Goal: Complete application form: Complete application form

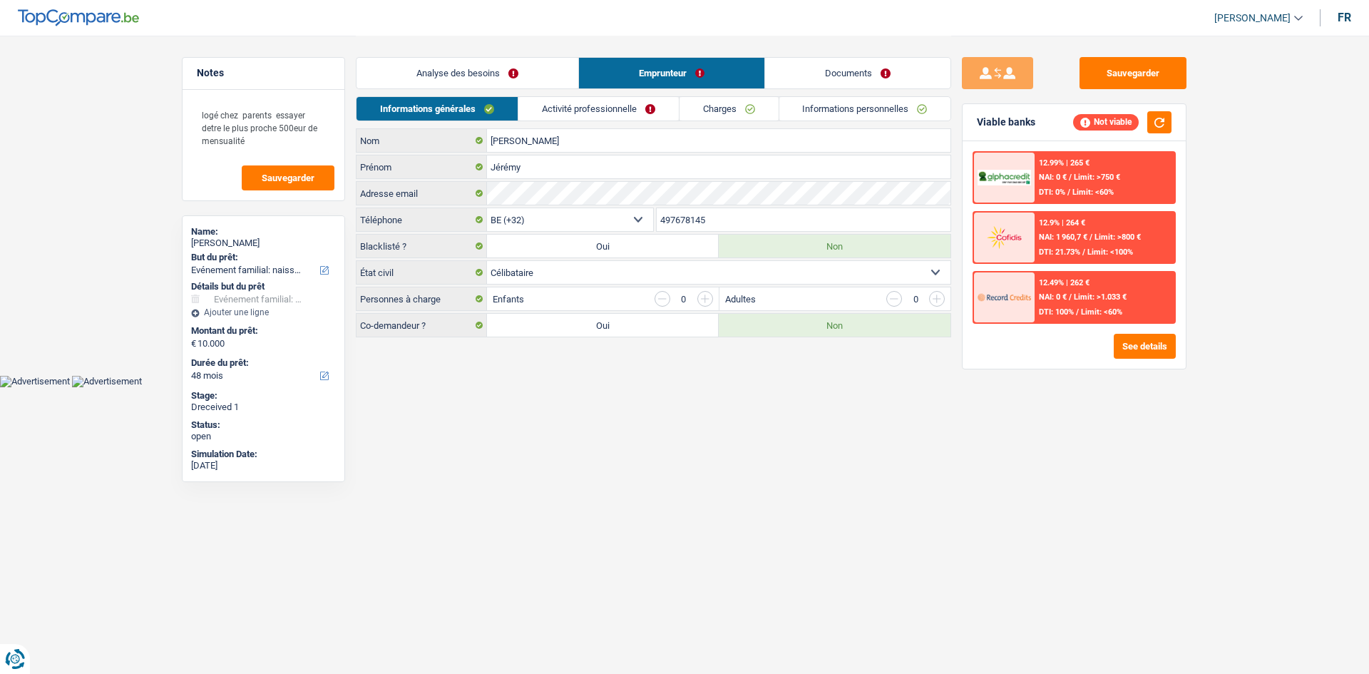
select select "familyEvent"
select select "48"
select select "32"
select select "single"
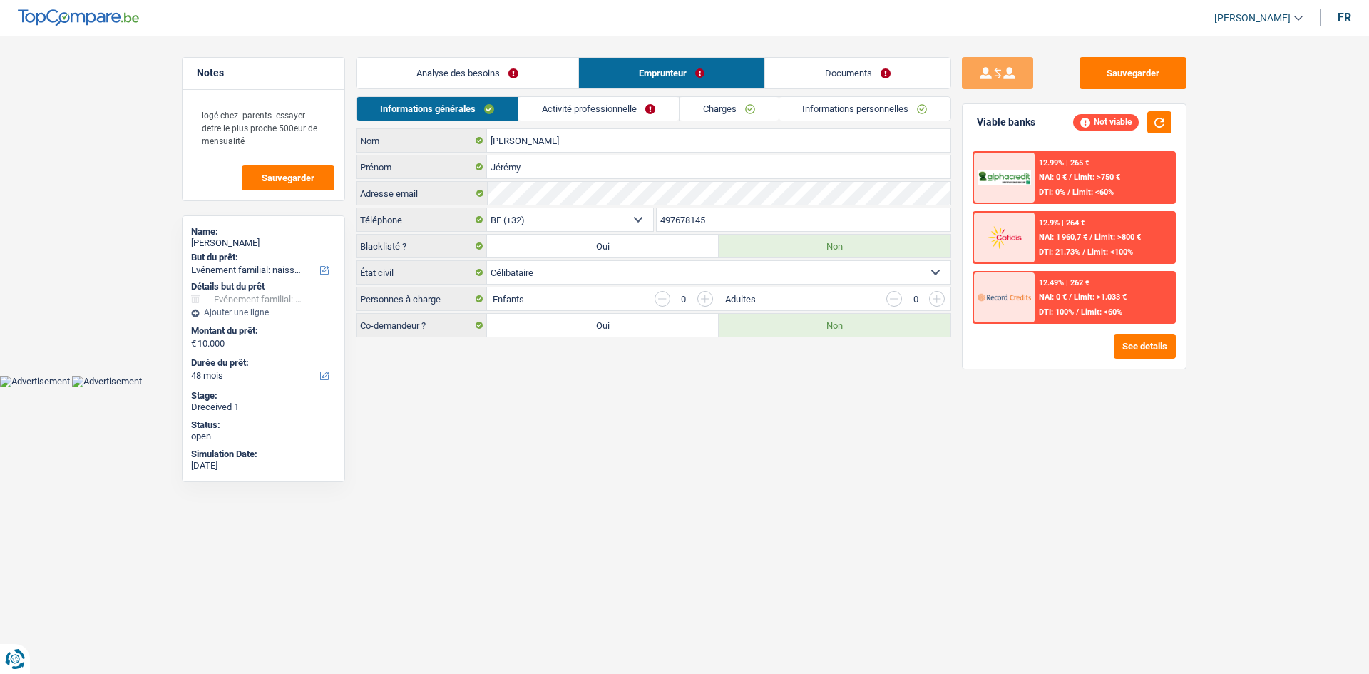
click at [551, 113] on link "Activité professionnelle" at bounding box center [598, 109] width 160 height 24
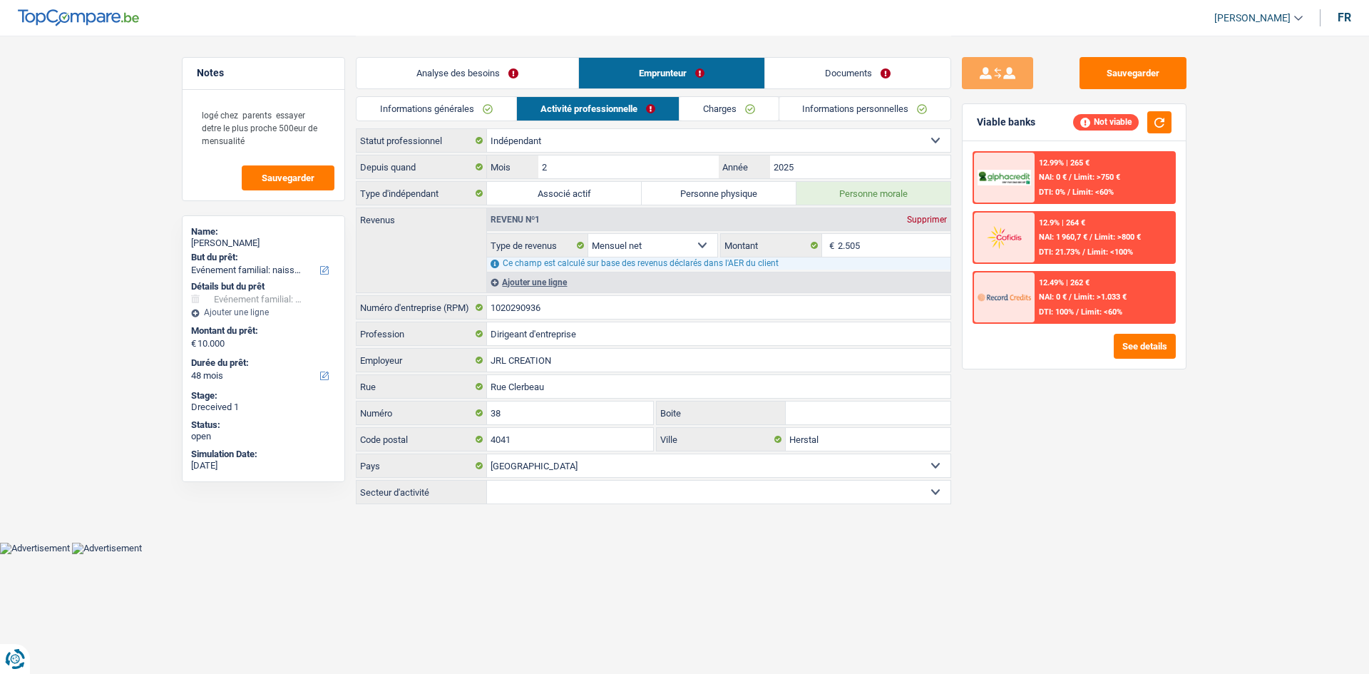
click at [745, 96] on div "Analyse des besoins Emprunteur Documents" at bounding box center [653, 66] width 595 height 61
click at [770, 112] on link "Charges" at bounding box center [728, 109] width 99 height 24
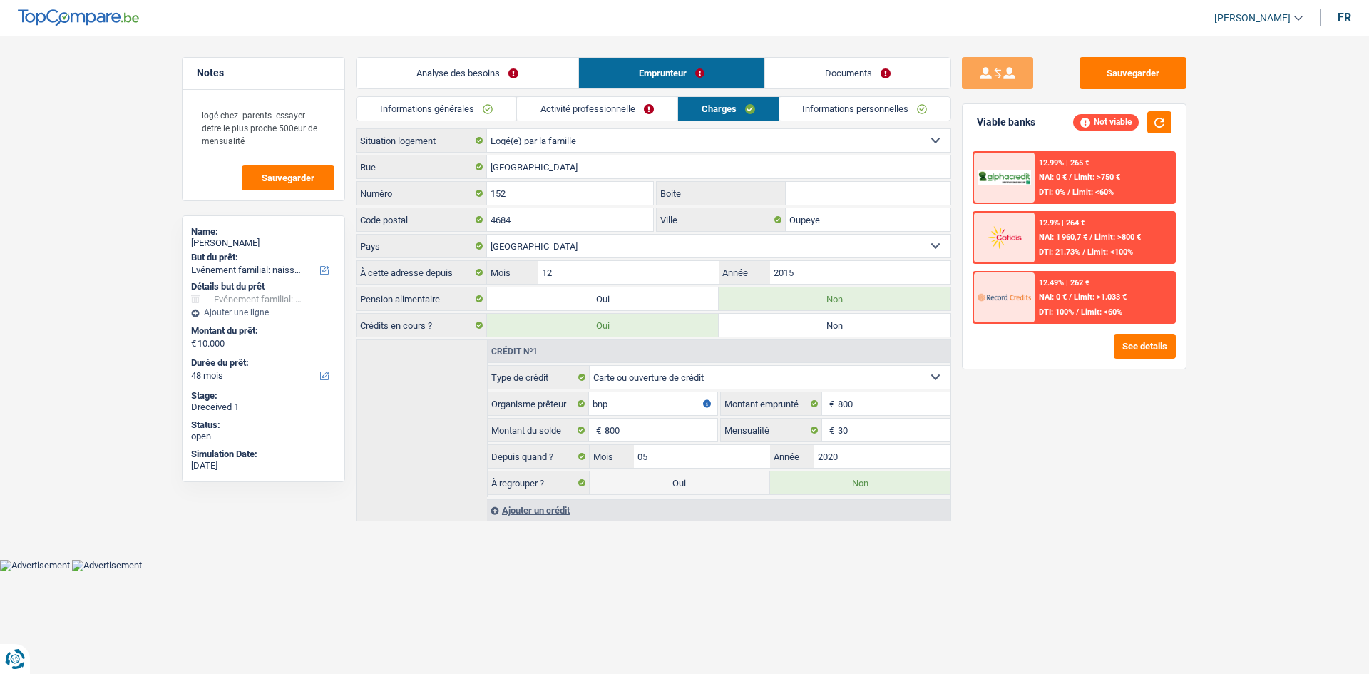
click at [862, 114] on link "Informations personnelles" at bounding box center [865, 109] width 172 height 24
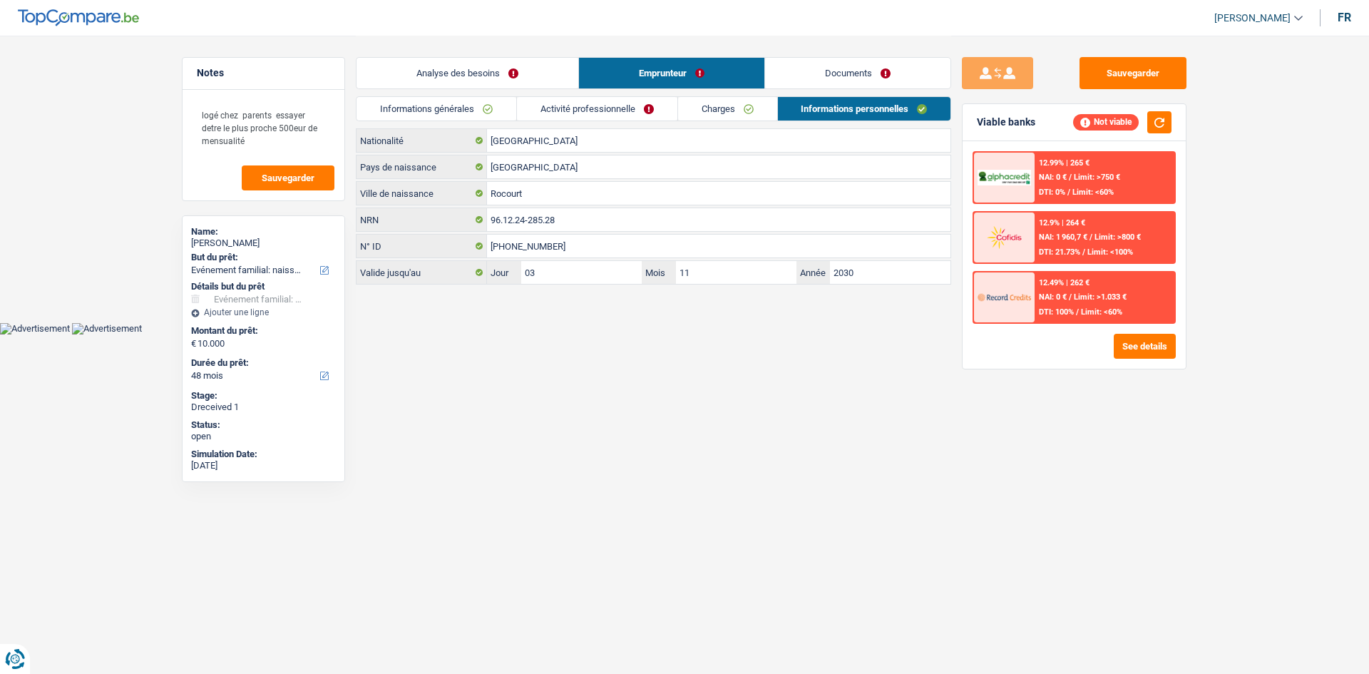
drag, startPoint x: 858, startPoint y: 75, endPoint x: 754, endPoint y: 71, distance: 103.4
click at [857, 75] on link "Documents" at bounding box center [857, 73] width 185 height 31
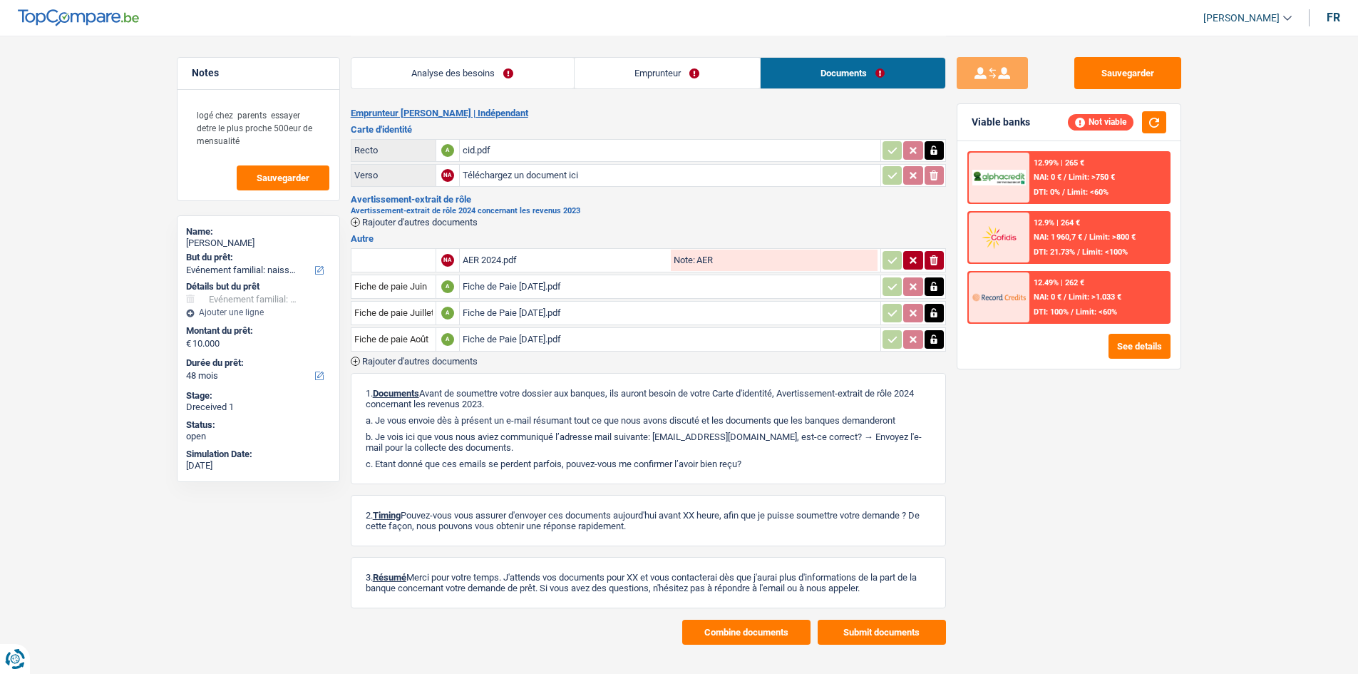
click at [468, 67] on link "Analyse des besoins" at bounding box center [462, 73] width 222 height 31
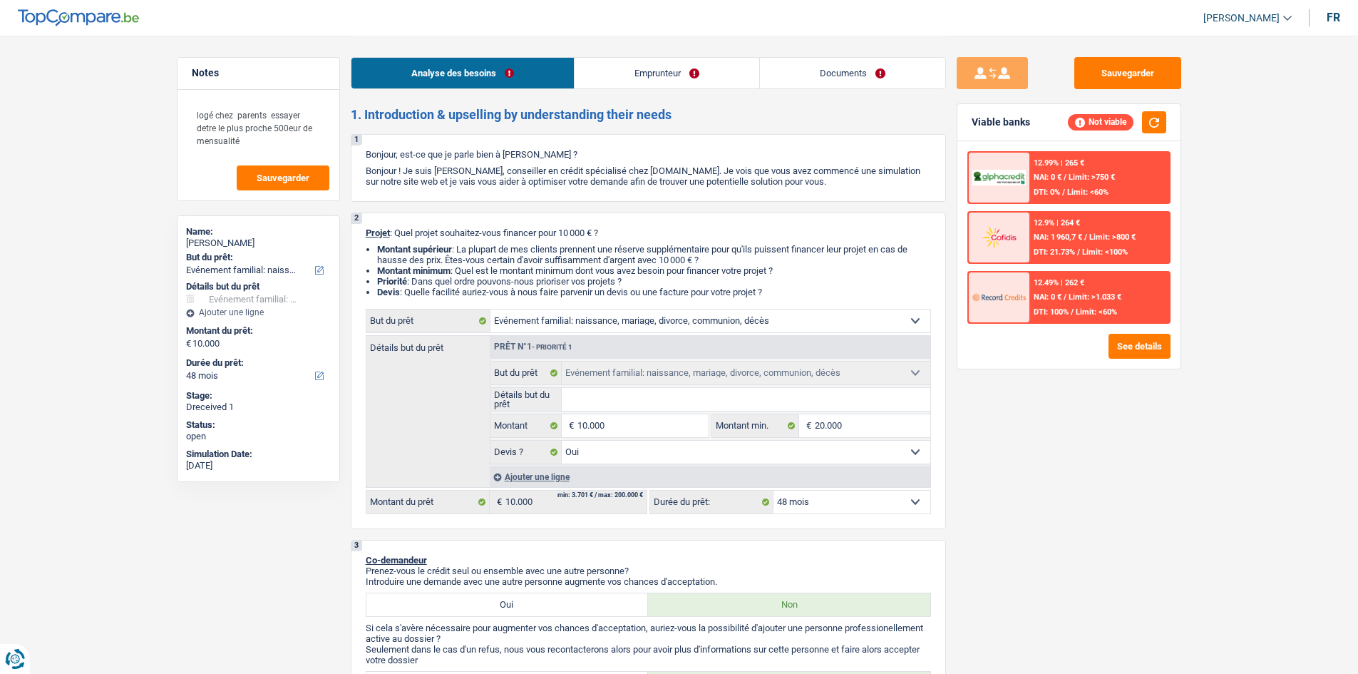
click at [836, 81] on link "Documents" at bounding box center [852, 73] width 185 height 31
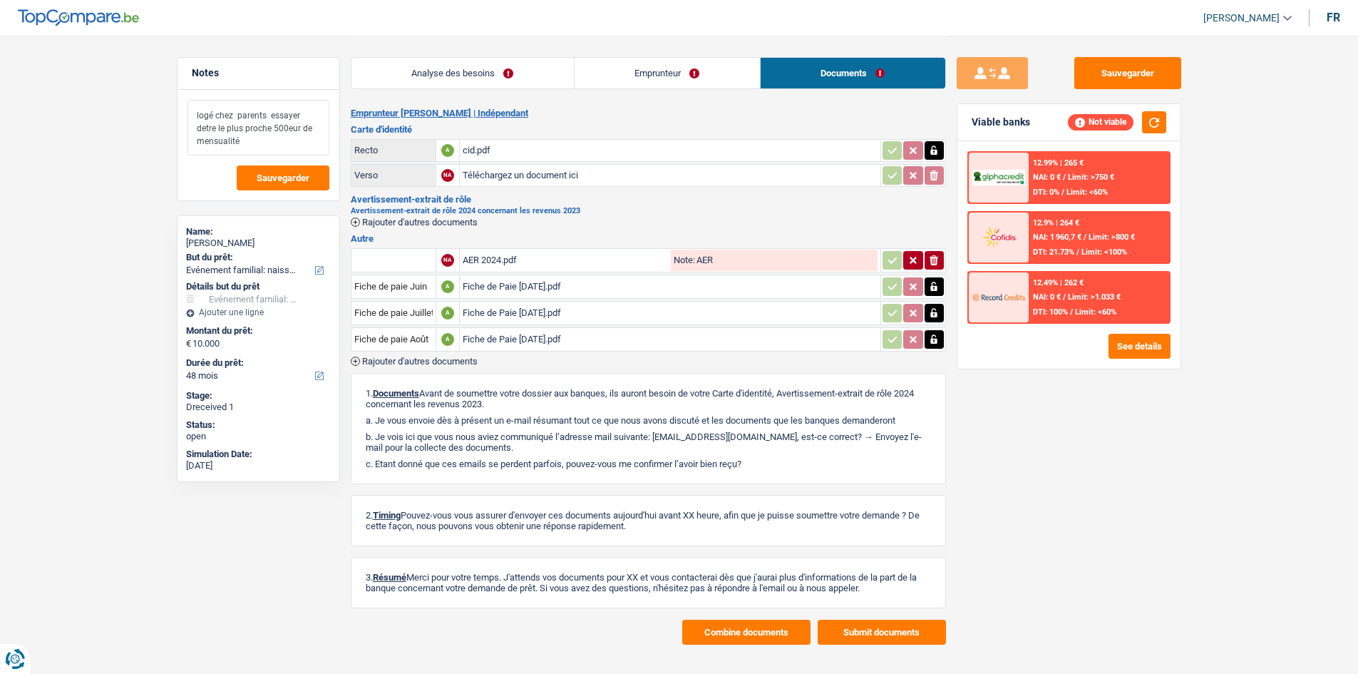
click at [294, 151] on textarea "logé chez parents essayer detre le plus proche 500eur de mensualité" at bounding box center [259, 128] width 142 height 56
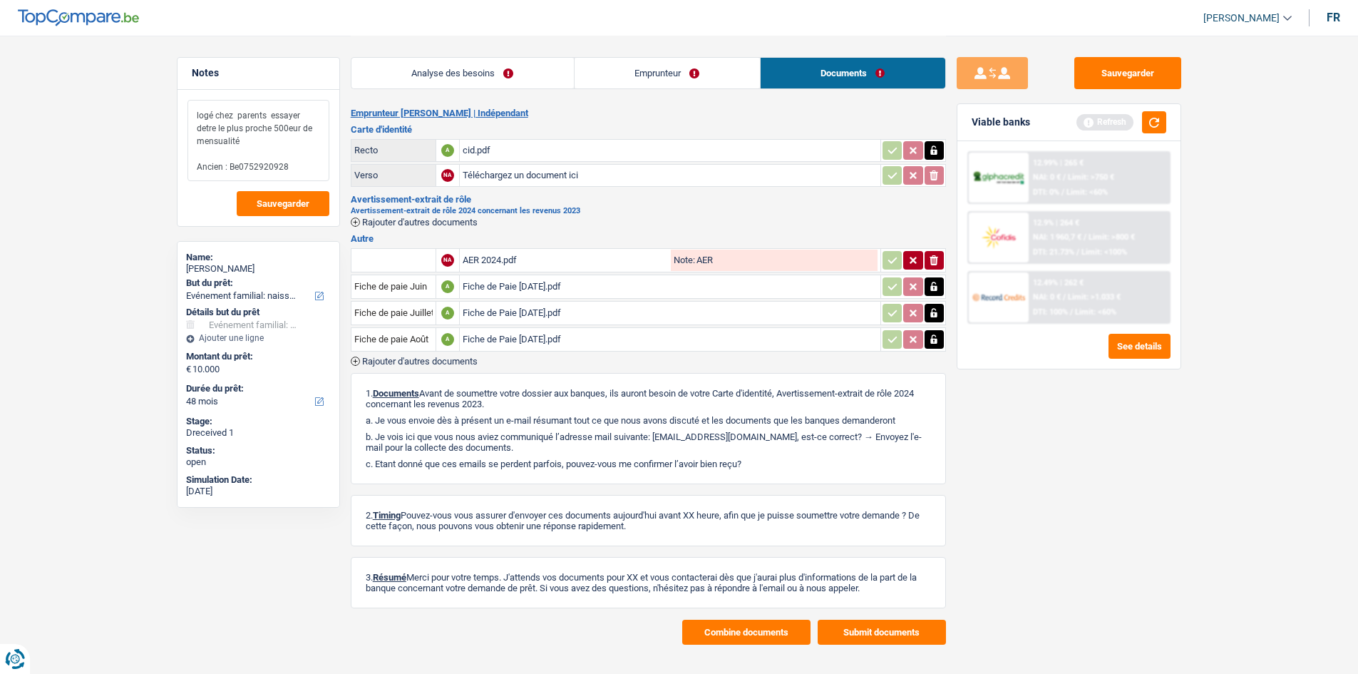
click at [235, 165] on textarea "logé chez parents essayer detre le plus proche 500eur de mensualité Ancien : Be…" at bounding box center [259, 140] width 142 height 81
click at [230, 163] on textarea "logé chez parents essayer detre le plus proche 500eur de mensualité Ancien : BE…" at bounding box center [259, 140] width 142 height 81
click at [224, 163] on textarea "logé chez parents essayer detre le plus proche 500eur de mensualité Ancien : BE…" at bounding box center [259, 140] width 142 height 81
type textarea "logé chez parents essayer detre le plus proche 500eur de mensualité Ancien : BE…"
click at [271, 157] on textarea "logé chez parents essayer detre le plus proche 500eur de mensualité Ancien : BE…" at bounding box center [259, 140] width 142 height 81
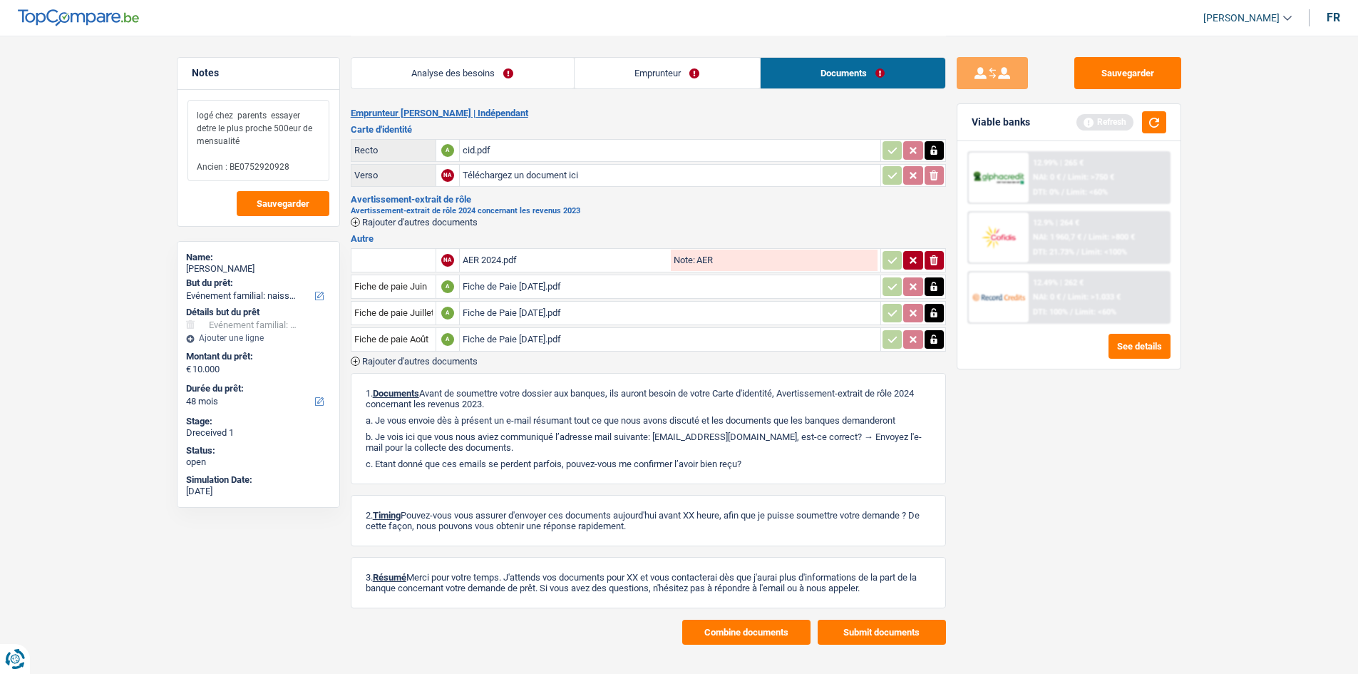
click at [271, 157] on textarea "logé chez parents essayer detre le plus proche 500eur de mensualité Ancien : BE…" at bounding box center [259, 140] width 142 height 81
click at [271, 162] on textarea "logé chez parents essayer detre le plus proche 500eur de mensualité Ancien : BE…" at bounding box center [259, 140] width 142 height 81
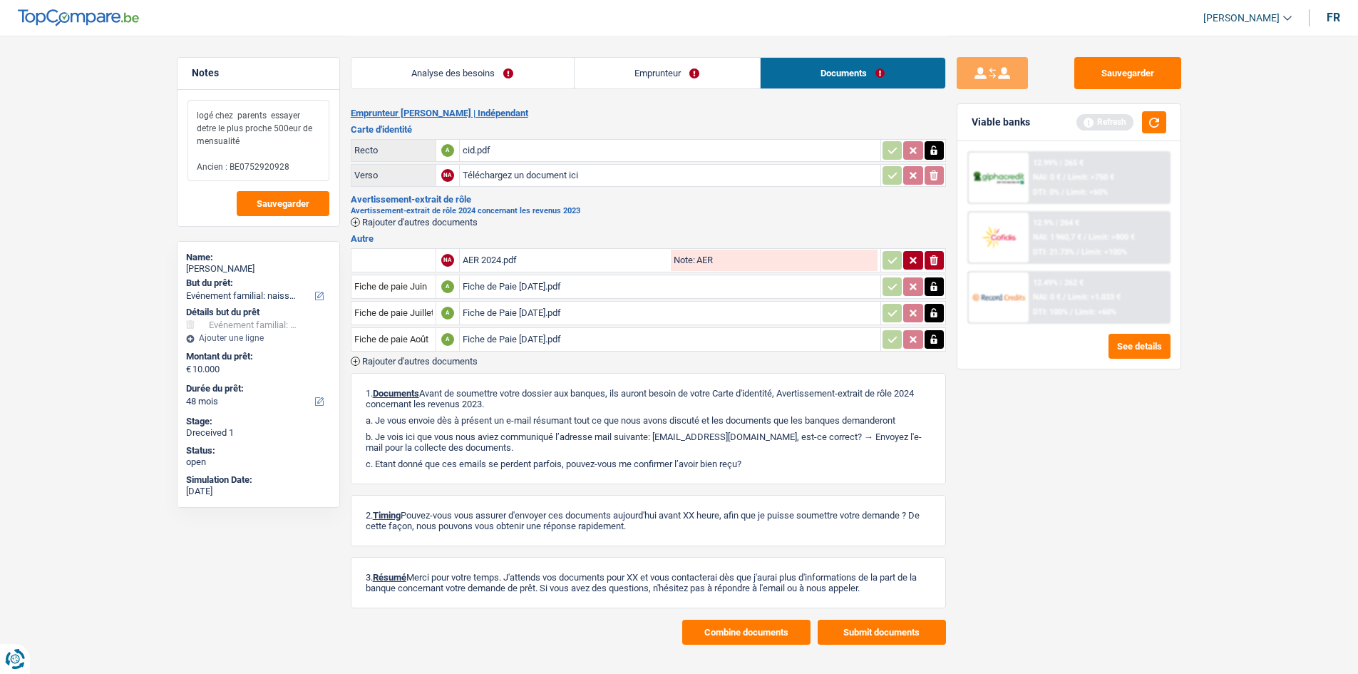
click at [281, 167] on textarea "logé chez parents essayer detre le plus proche 500eur de mensualité Ancien : BE…" at bounding box center [259, 140] width 142 height 81
click at [1227, 552] on main "Notes logé chez parents essayer detre le plus proche 500eur de mensualité Ancie…" at bounding box center [679, 340] width 1358 height 680
click at [1094, 426] on div "Sauvegarder Viable banks Refresh 12.99% | 265 € NAI: 0 € / Limit: >750 € DTI: 0…" at bounding box center [1069, 354] width 246 height 594
click at [1175, 471] on div "Sauvegarder Viable banks Refresh 12.99% | 265 € NAI: 0 € / Limit: >750 € DTI: 0…" at bounding box center [1069, 354] width 246 height 594
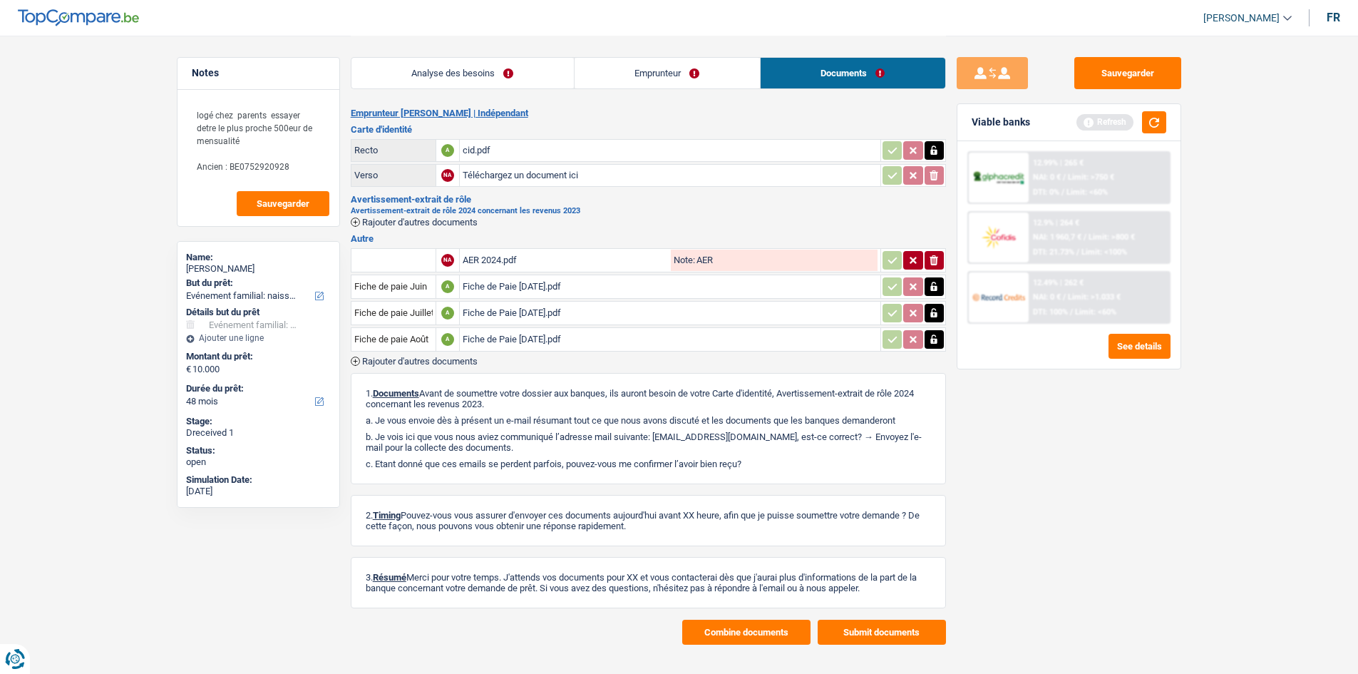
click at [1258, 526] on main "Notes logé chez parents essayer detre le plus proche 500eur de mensualité Ancie…" at bounding box center [679, 340] width 1358 height 680
click at [599, 61] on link "Emprunteur" at bounding box center [667, 73] width 185 height 31
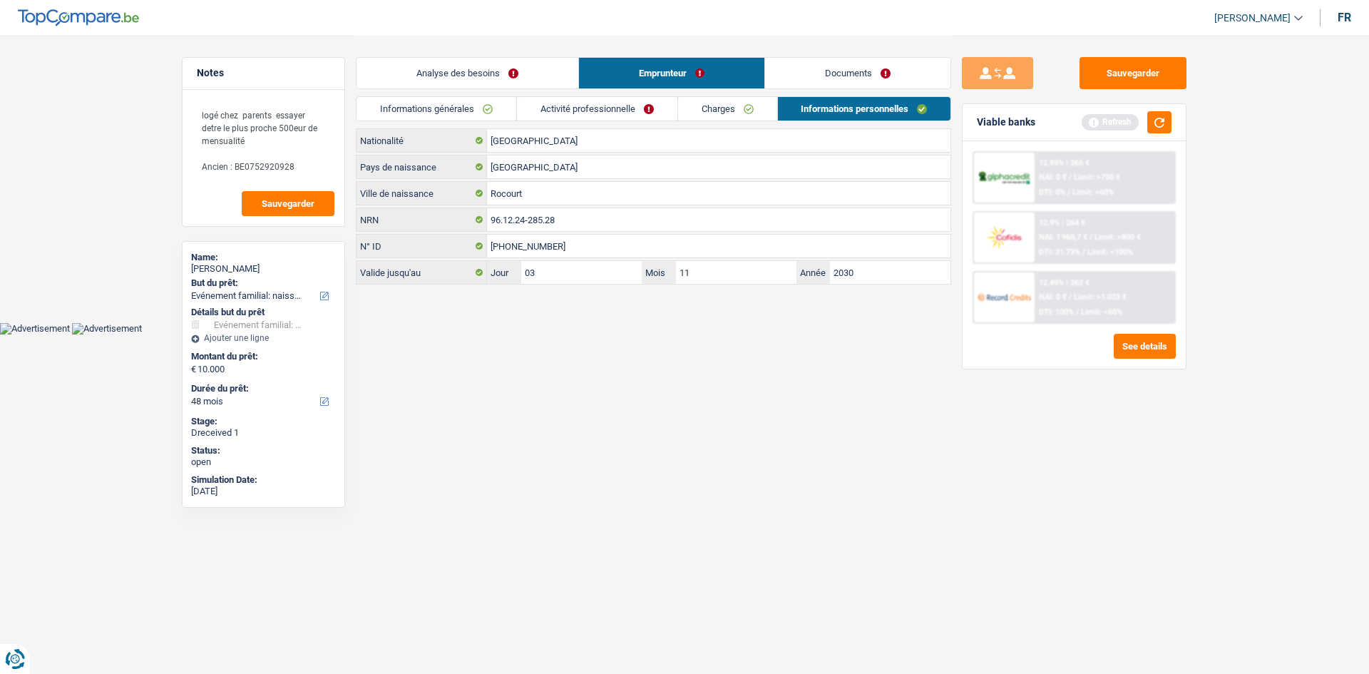
click at [563, 103] on link "Activité professionnelle" at bounding box center [597, 109] width 160 height 24
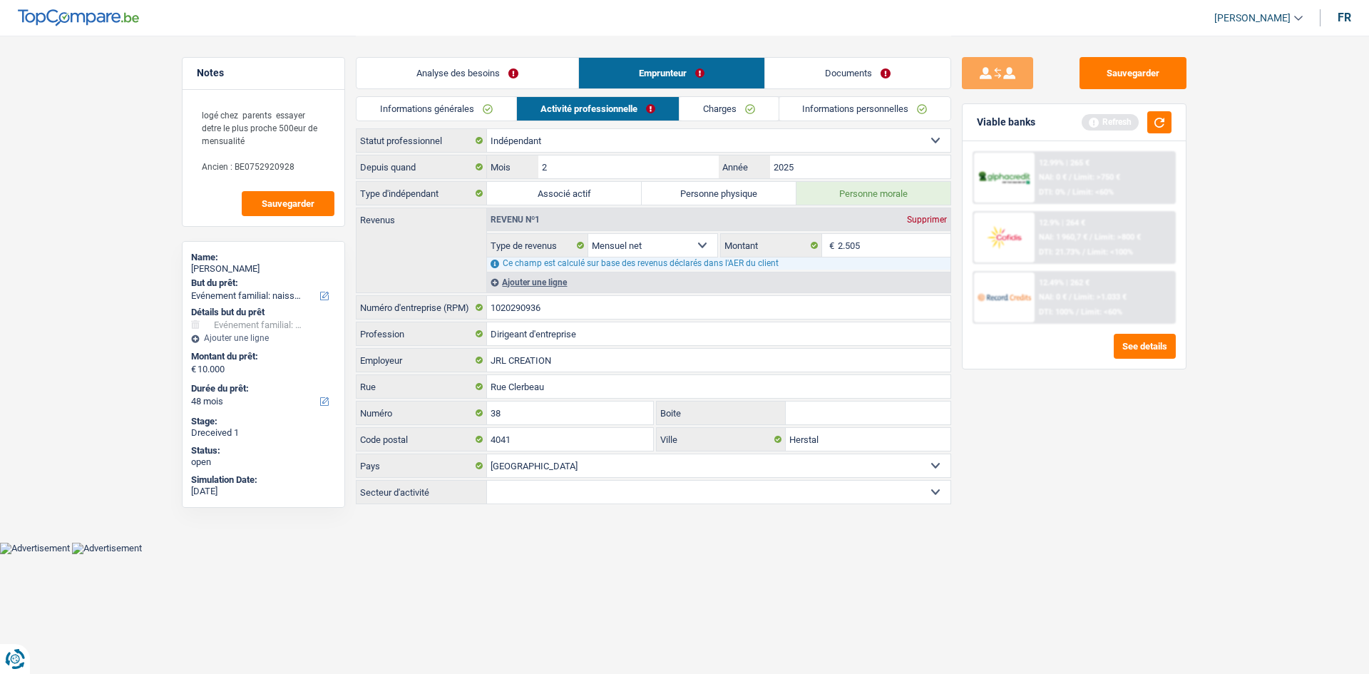
click at [1039, 446] on div "Sauvegarder Viable banks Refresh 12.99% | 265 € NAI: 0 € / Limit: >750 € DTI: 0…" at bounding box center [1074, 354] width 246 height 594
click at [272, 158] on textarea "logé chez parents essayer detre le plus proche 500eur de mensualité Ancien : BE…" at bounding box center [263, 140] width 142 height 81
click at [274, 163] on textarea "logé chez parents essayer detre le plus proche 500eur de mensualité Ancien : BE…" at bounding box center [263, 140] width 142 height 81
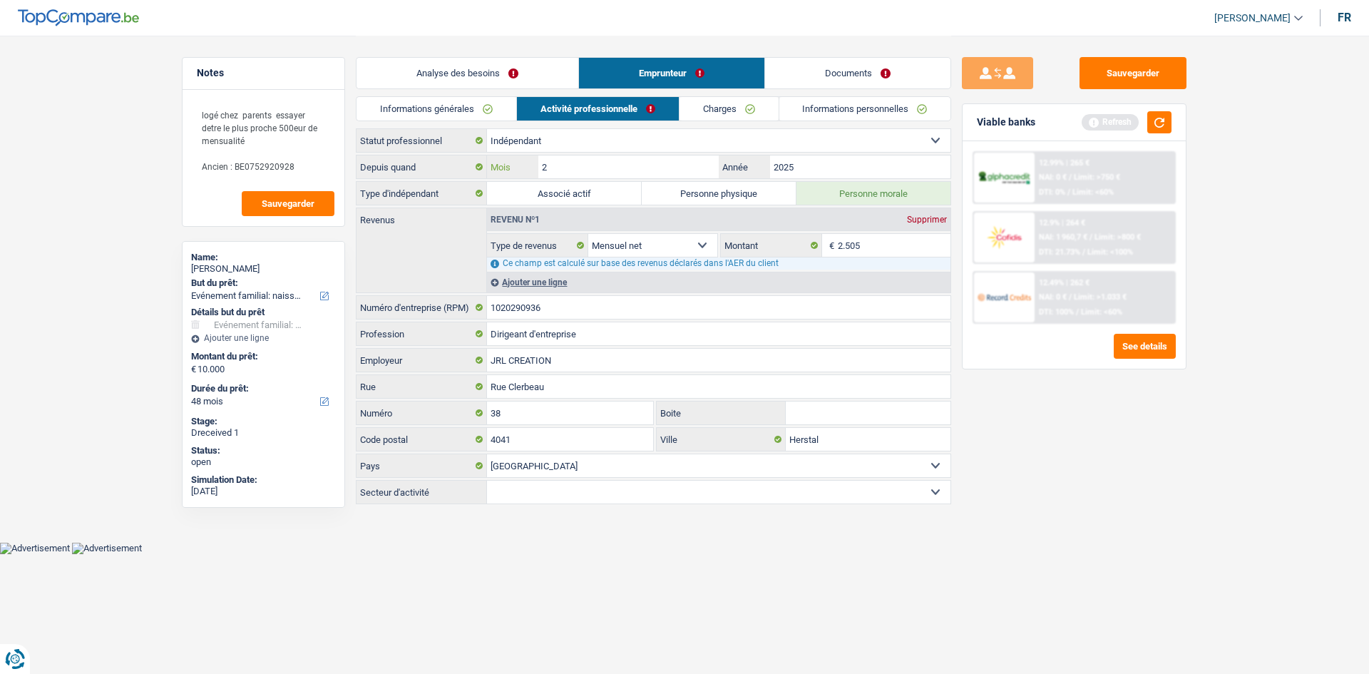
click at [644, 163] on input "2" at bounding box center [628, 166] width 180 height 23
type input "8"
type input "5.512"
click at [811, 167] on input "2025" at bounding box center [860, 166] width 180 height 23
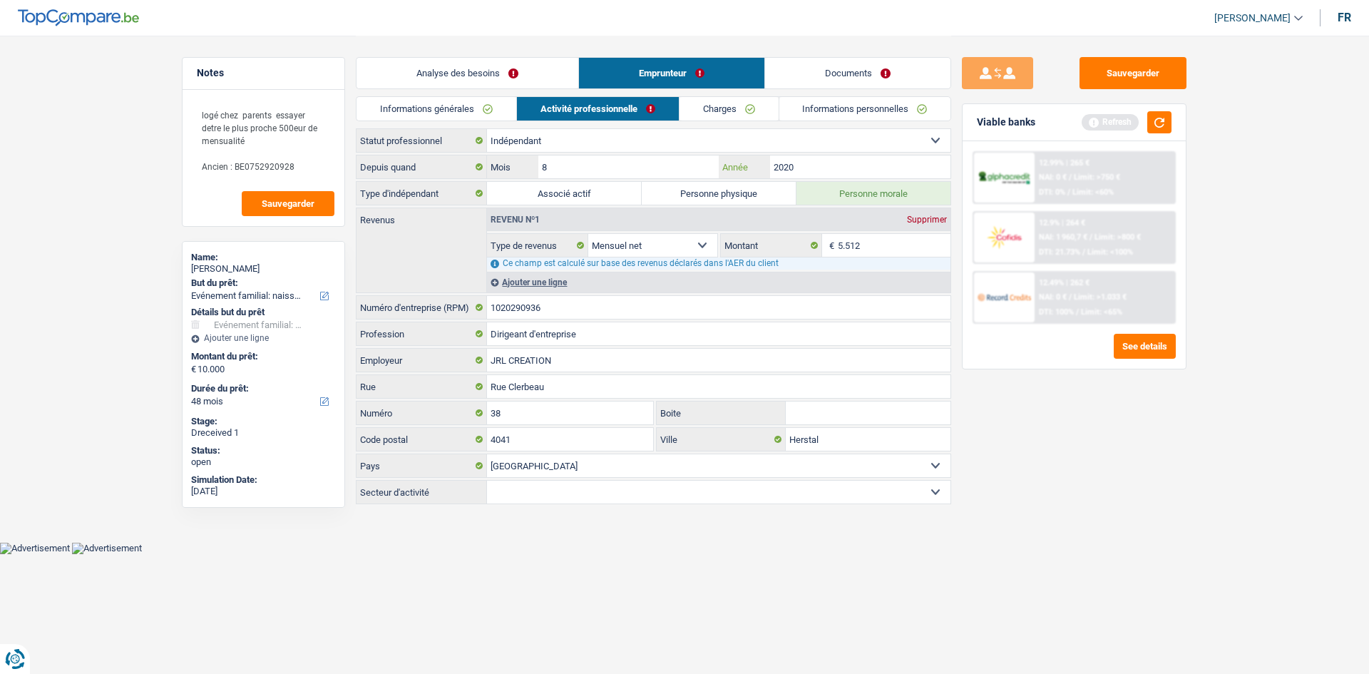
type input "2020"
type input "2.297"
click at [1054, 468] on div "Sauvegarder Viable banks Refresh 12.99% | 265 € NAI: 0 € / Limit: >750 € DTI: 0…" at bounding box center [1074, 354] width 246 height 594
click at [1083, 419] on div "Sauvegarder Viable banks Refresh 12.99% | 265 € NAI: 0 € / Limit: >750 € DTI: 0…" at bounding box center [1074, 354] width 246 height 594
click at [1163, 117] on button "button" at bounding box center [1159, 122] width 24 height 22
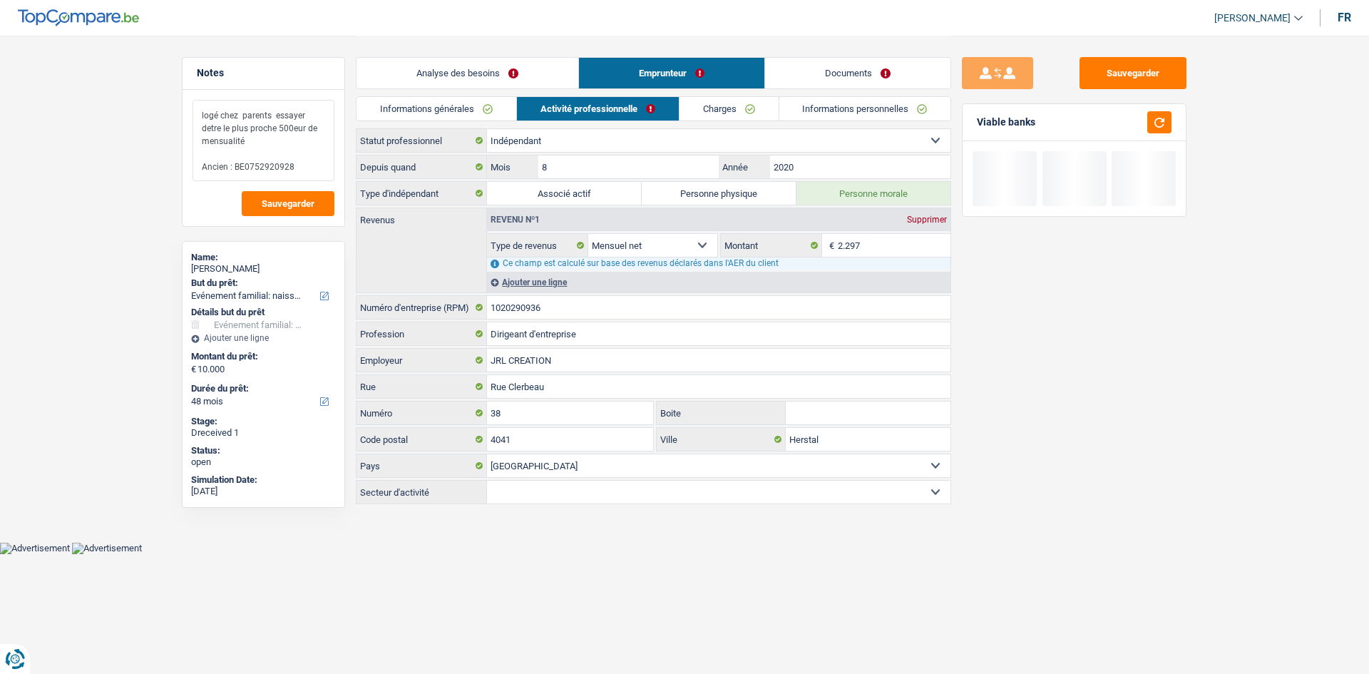
click at [272, 163] on textarea "logé chez parents essayer detre le plus proche 500eur de mensualité Ancien : BE…" at bounding box center [263, 140] width 142 height 81
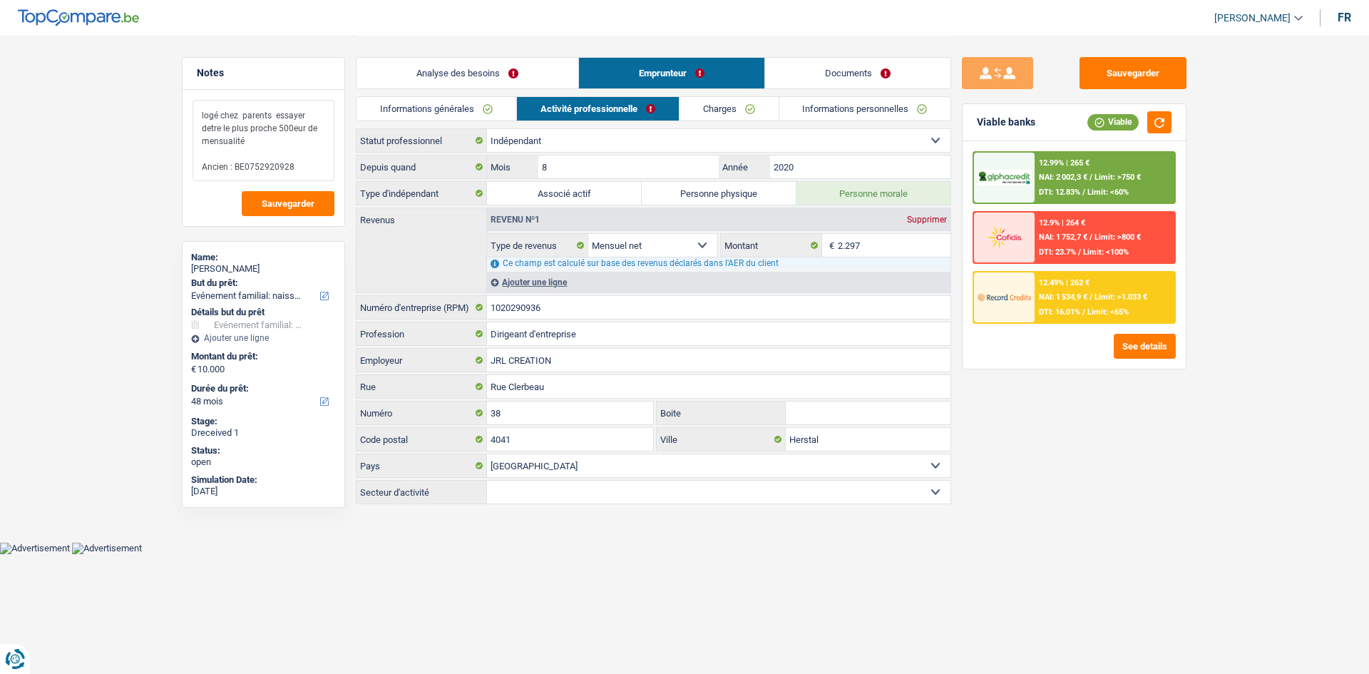
click at [272, 163] on textarea "logé chez parents essayer detre le plus proche 500eur de mensualité Ancien : BE…" at bounding box center [263, 140] width 142 height 81
click at [600, 299] on input "1020290936" at bounding box center [718, 307] width 463 height 23
click at [602, 310] on input "1020290936" at bounding box center [718, 307] width 463 height 23
paste input "0752.920.9"
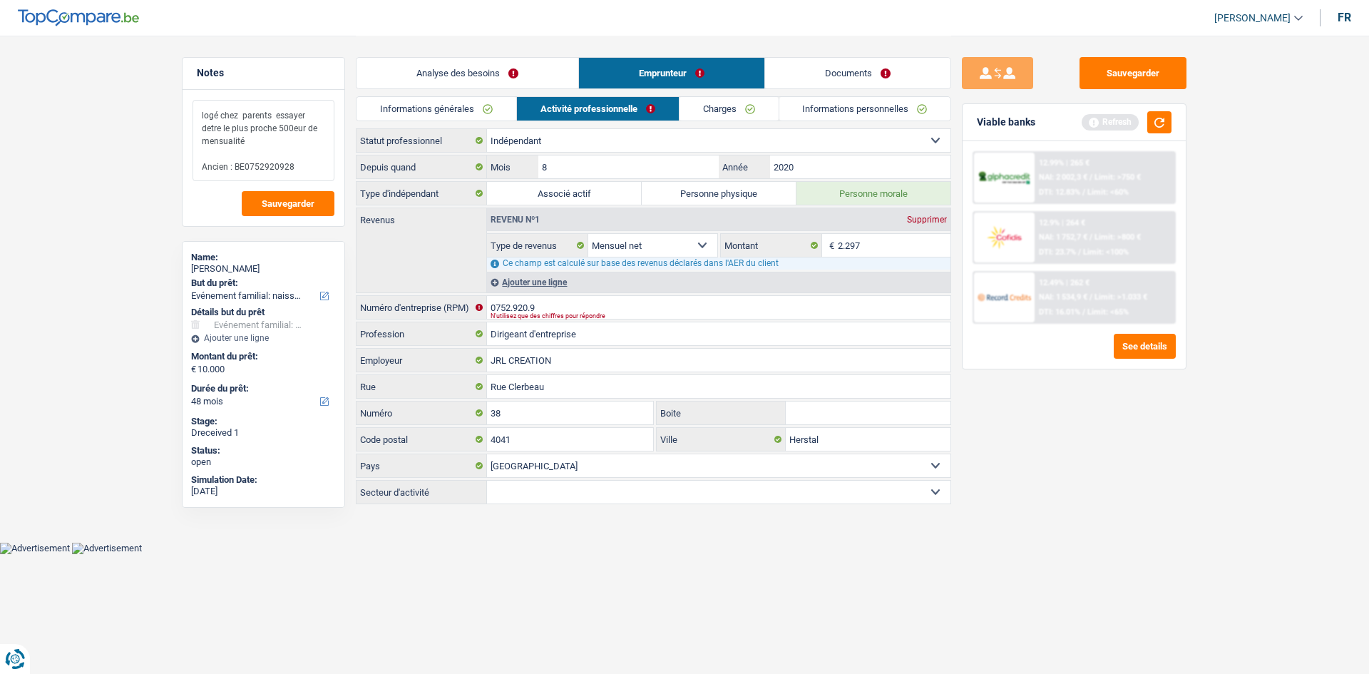
drag, startPoint x: 299, startPoint y: 168, endPoint x: 250, endPoint y: 169, distance: 48.5
click at [250, 169] on textarea "logé chez parents essayer detre le plus proche 500eur de mensualité Ancien : BE…" at bounding box center [263, 140] width 142 height 81
click at [595, 300] on input "0752.920.9" at bounding box center [718, 307] width 463 height 23
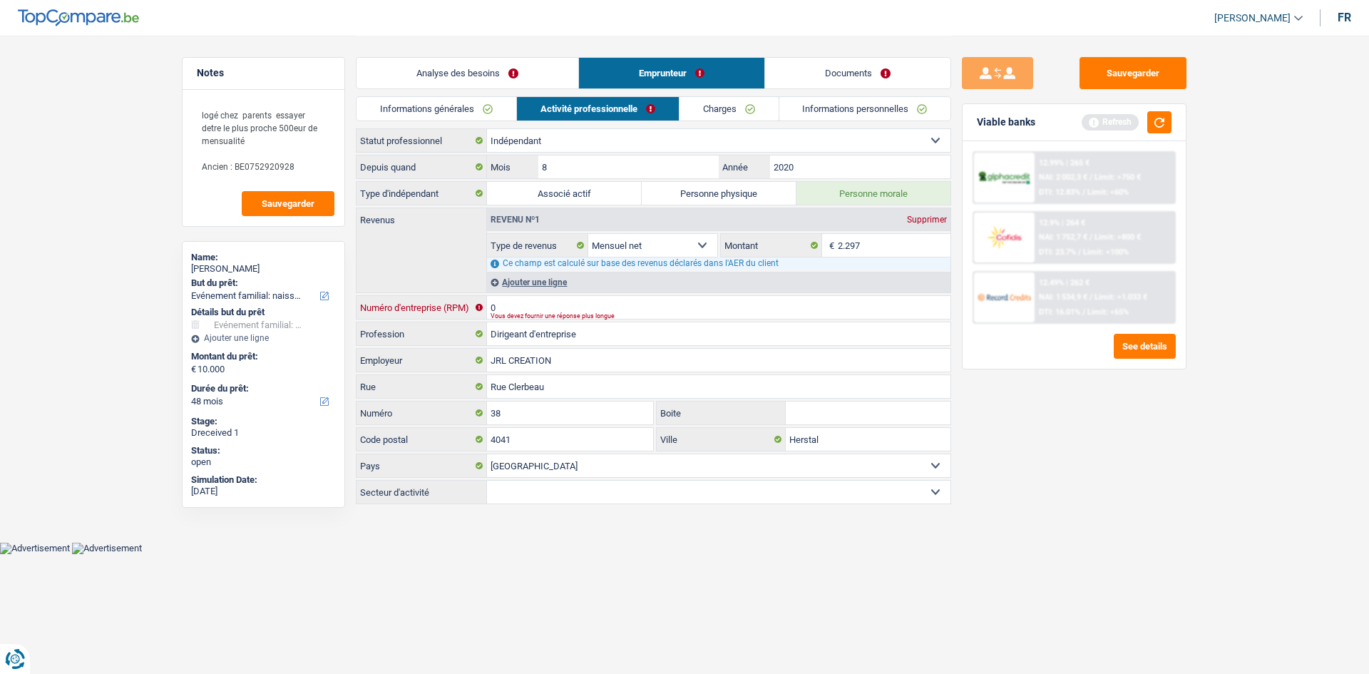
paste input "752920928"
type input "0752920928"
click at [1036, 495] on div "Sauvegarder Viable banks Refresh 12.99% | 265 € NAI: 2 002,3 € / Limit: >750 € …" at bounding box center [1074, 354] width 246 height 594
click at [1151, 121] on button "button" at bounding box center [1159, 122] width 24 height 22
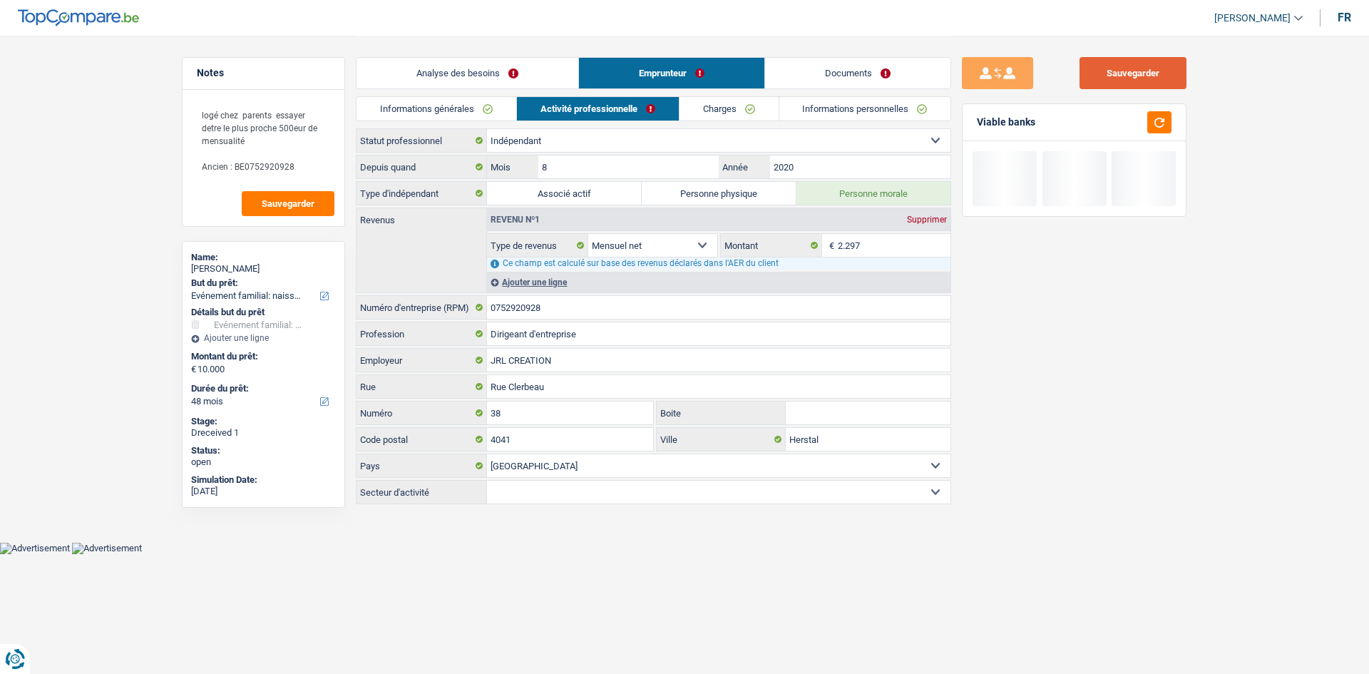
click at [1178, 60] on button "Sauvegarder" at bounding box center [1132, 73] width 107 height 32
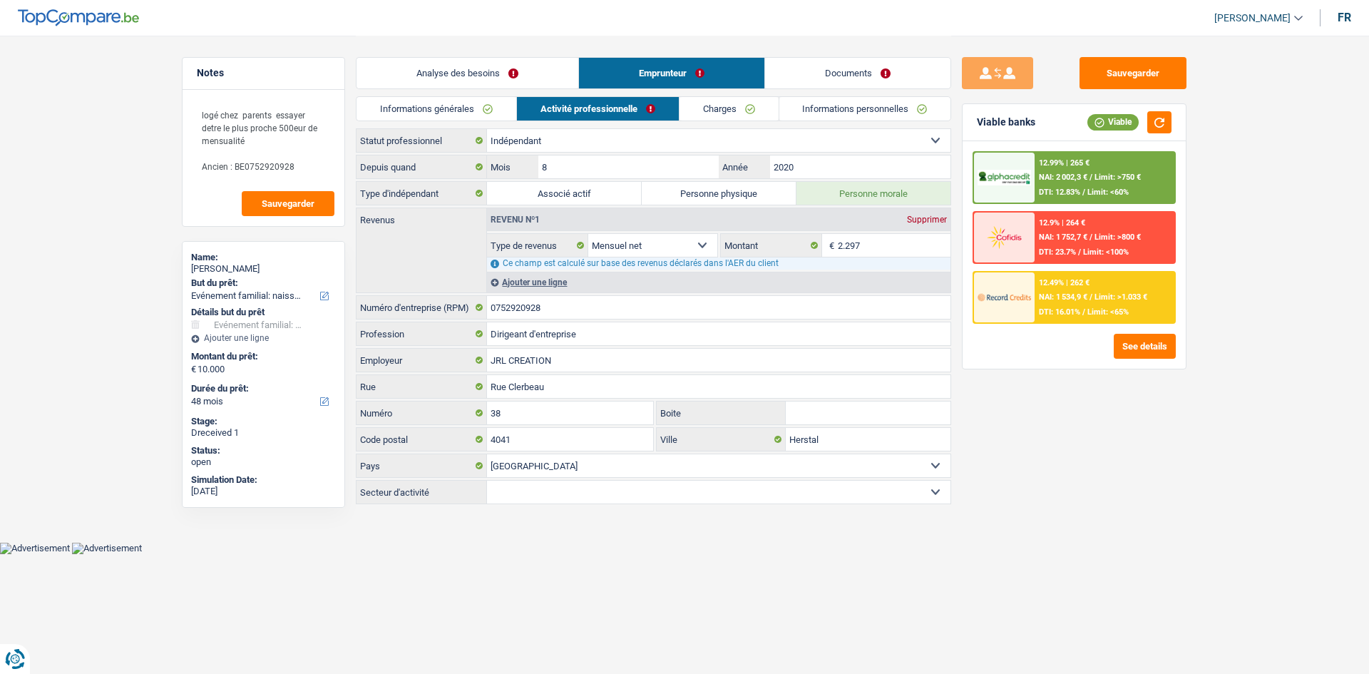
click at [838, 56] on div "Analyse des besoins Emprunteur Documents" at bounding box center [653, 66] width 595 height 61
click at [850, 71] on link "Documents" at bounding box center [857, 73] width 185 height 31
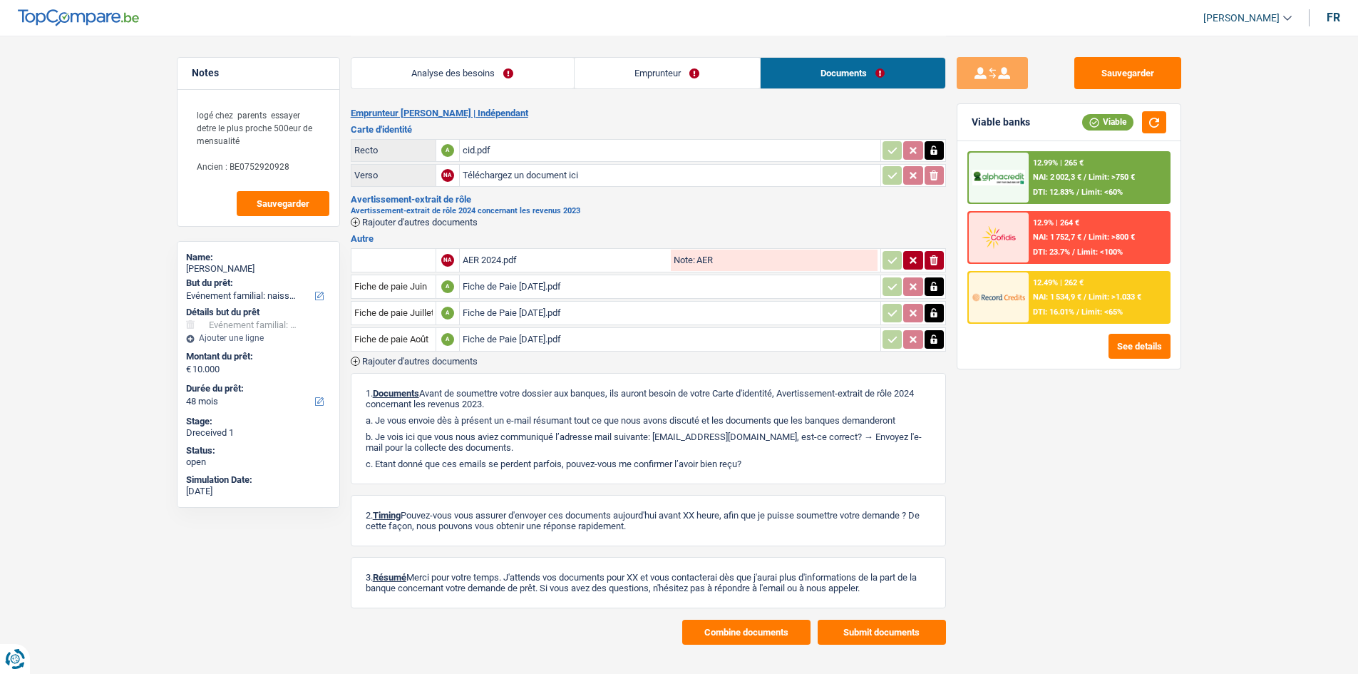
click at [540, 255] on div "AER 2024.pdf" at bounding box center [565, 260] width 205 height 21
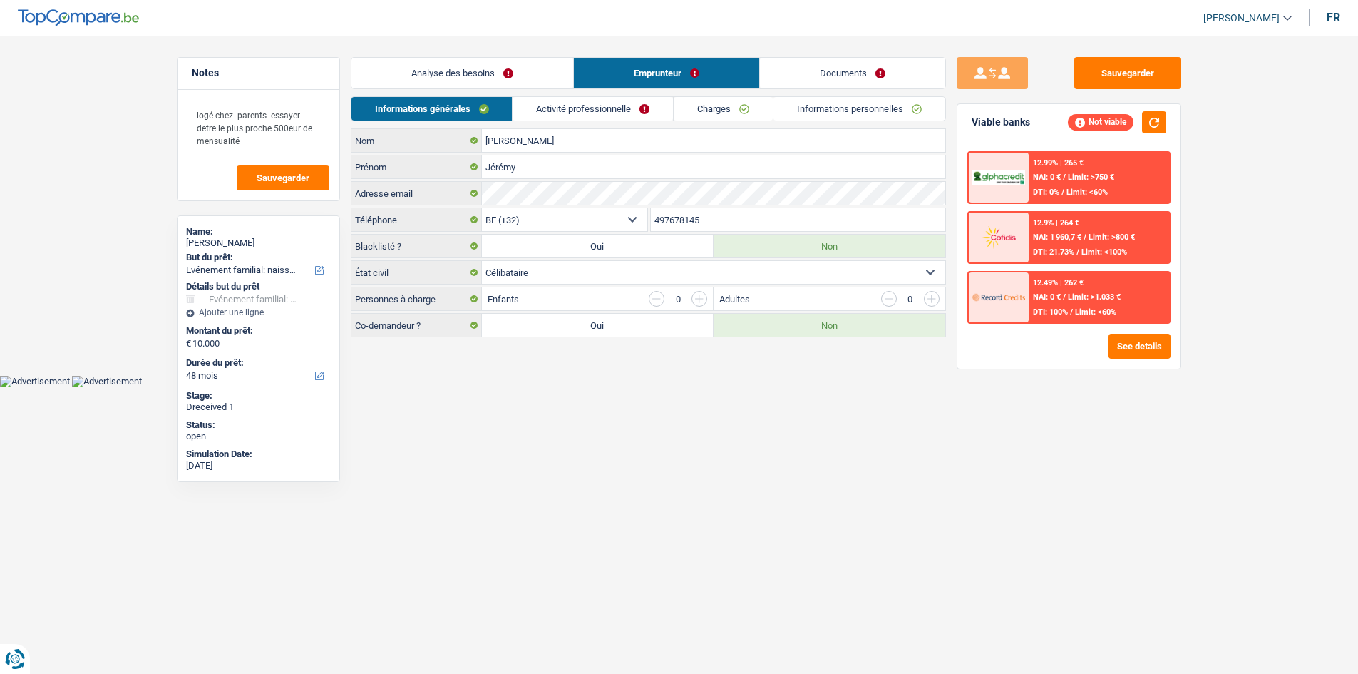
select select "familyEvent"
select select "48"
select select "32"
select select "single"
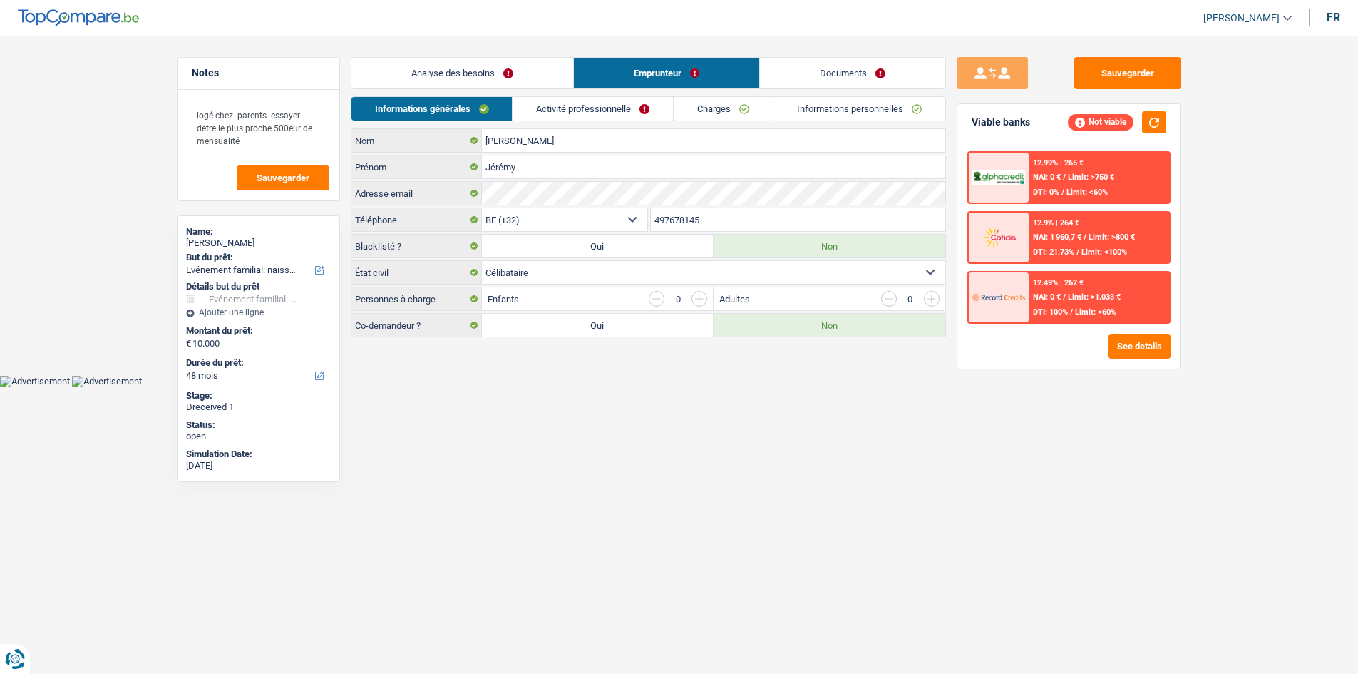
select select "independent"
select select "netSalary"
select select "BE"
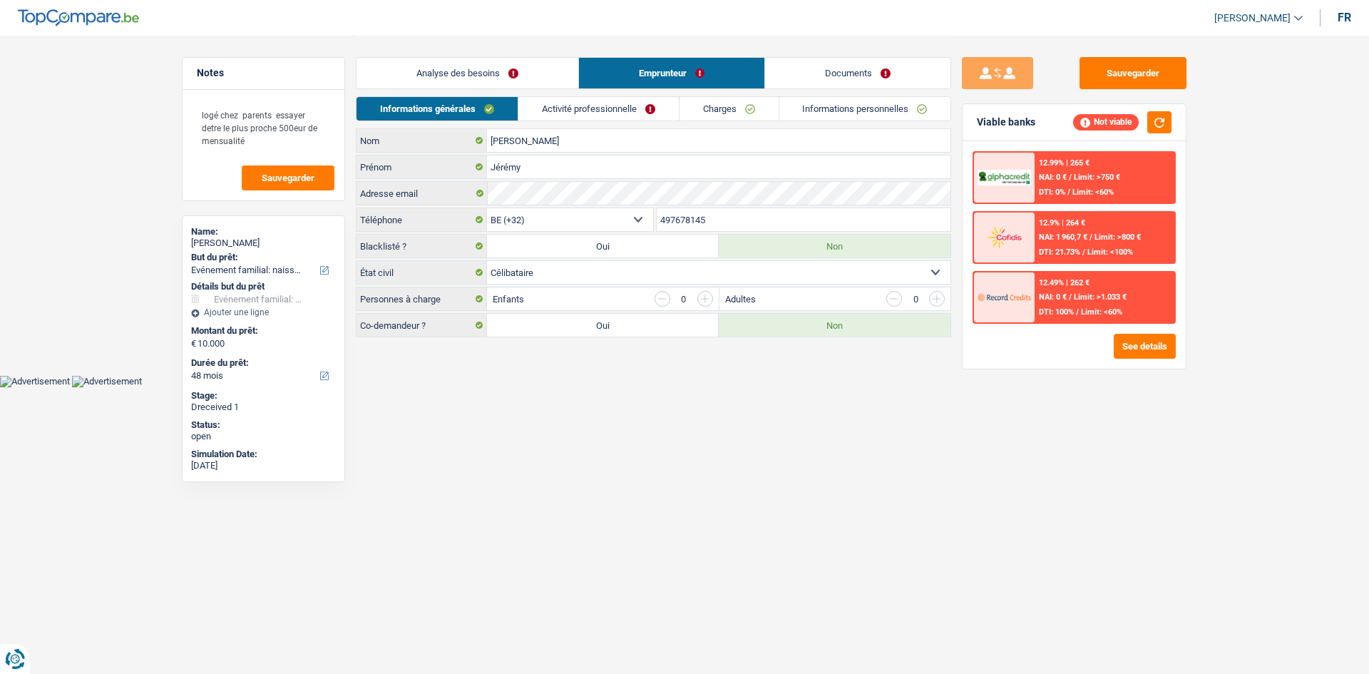
click at [572, 96] on div "Analyse des besoins Emprunteur Documents" at bounding box center [653, 66] width 595 height 61
click at [577, 98] on link "Activité professionnelle" at bounding box center [598, 109] width 160 height 24
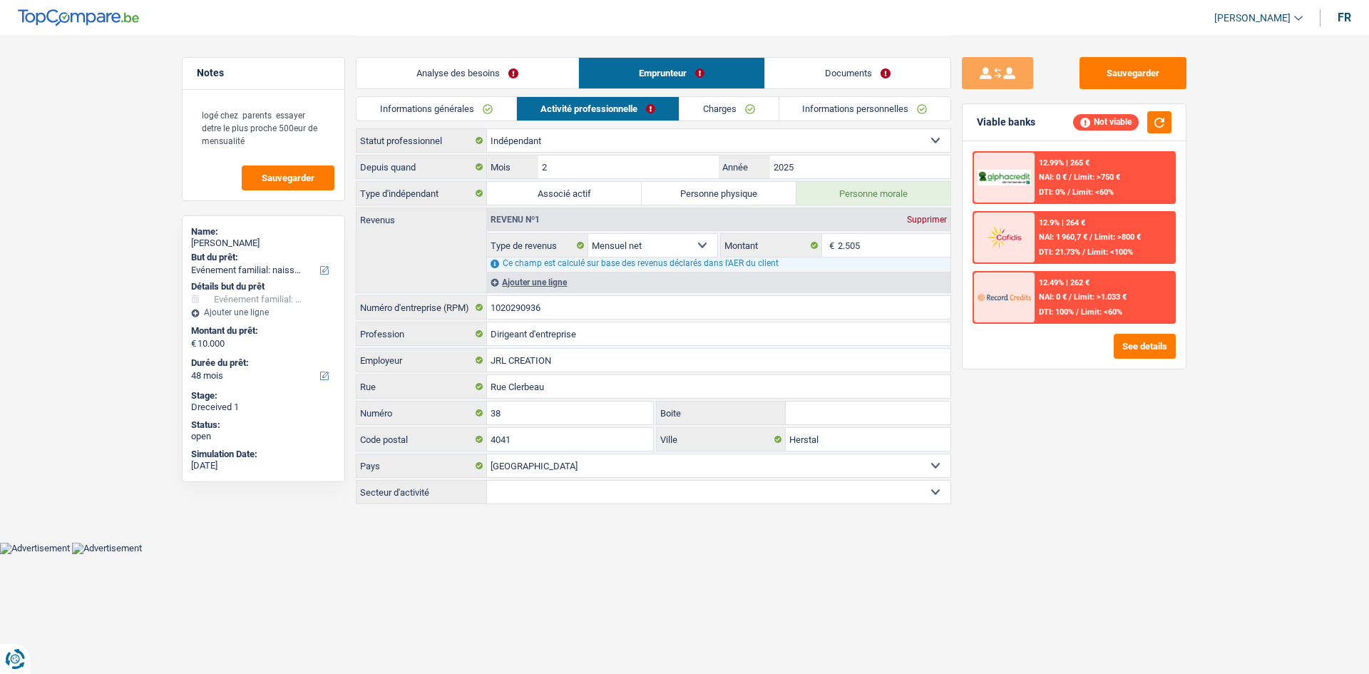
click at [1221, 550] on body "Vous avez le contrôle de vos données Nous utilisons des cookies, tout comme nos…" at bounding box center [684, 277] width 1369 height 554
click at [1135, 83] on button "Sauvegarder" at bounding box center [1132, 73] width 107 height 32
click at [1059, 463] on div "Sauvegarder Viable banks Not viable 12.99% | 265 € NAI: 0 € / Limit: >750 € DTI…" at bounding box center [1074, 354] width 246 height 594
click at [673, 307] on input "1020290936" at bounding box center [718, 307] width 463 height 23
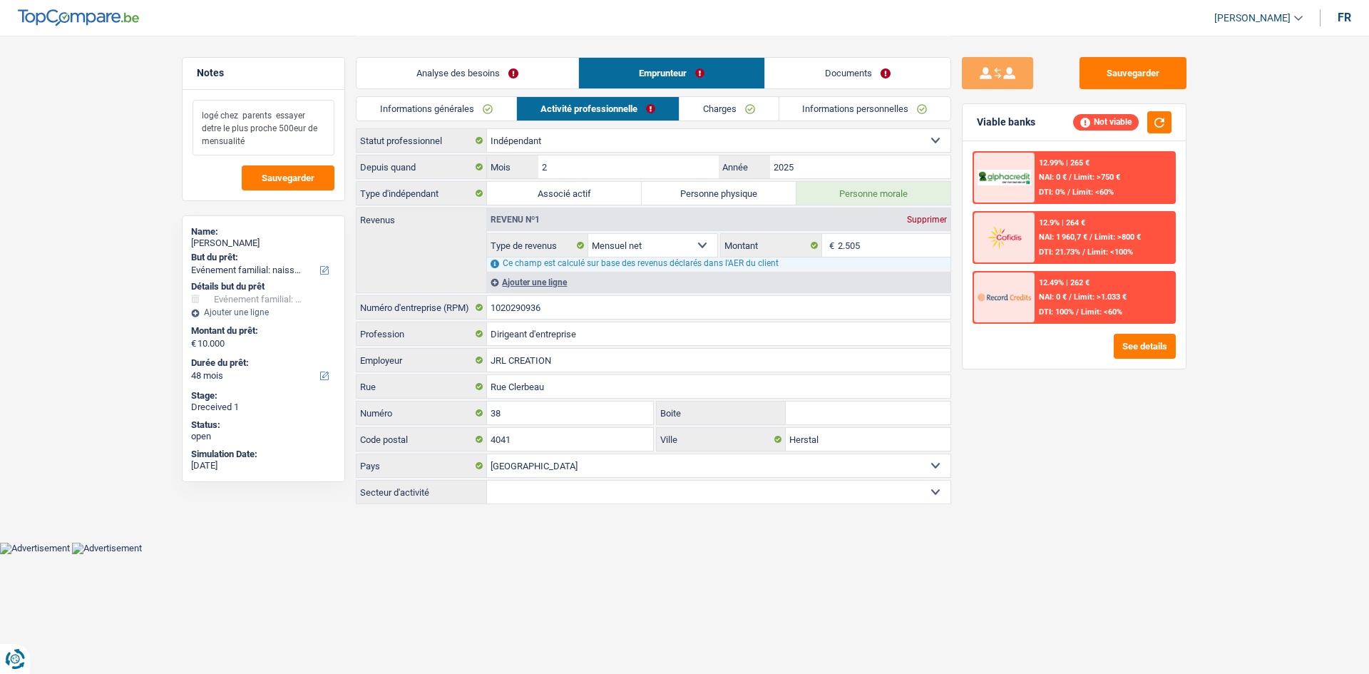
click at [256, 142] on textarea "logé chez parents essayer detre le plus proche 500eur de mensualité" at bounding box center [263, 128] width 142 height 56
click at [704, 112] on link "Charges" at bounding box center [728, 109] width 99 height 24
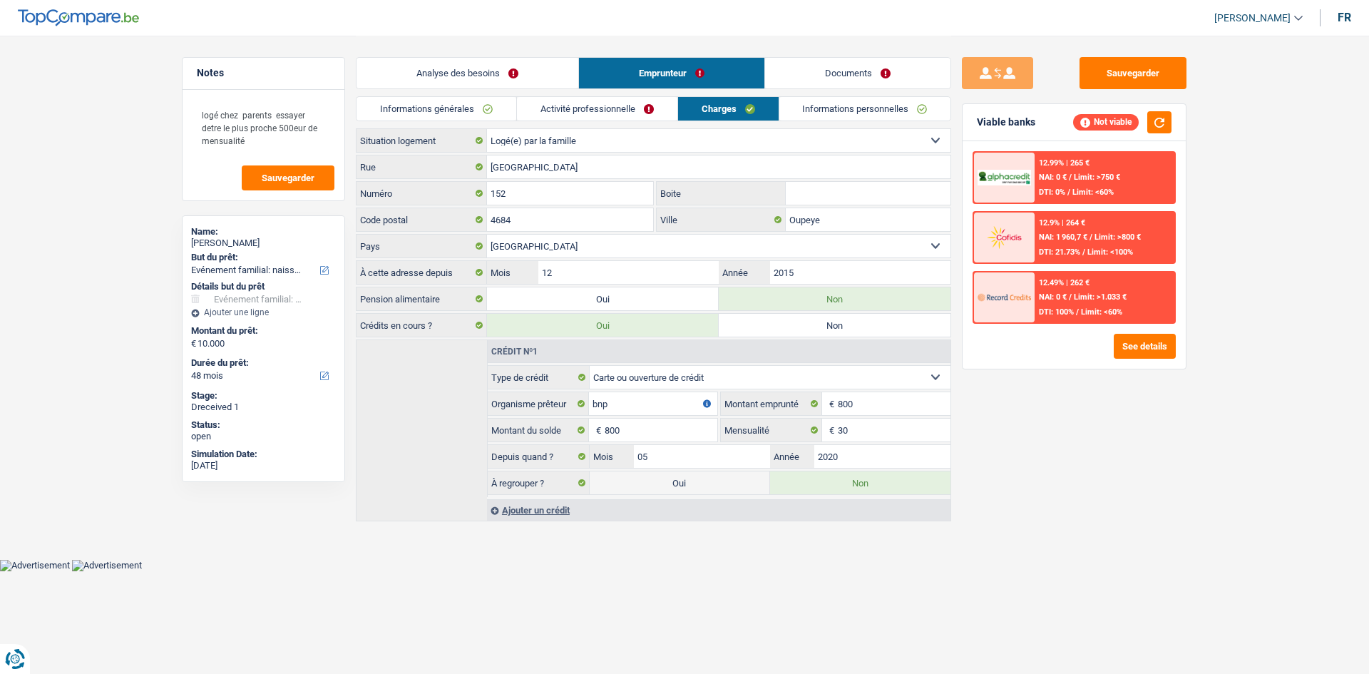
click at [640, 108] on link "Activité professionnelle" at bounding box center [597, 109] width 160 height 24
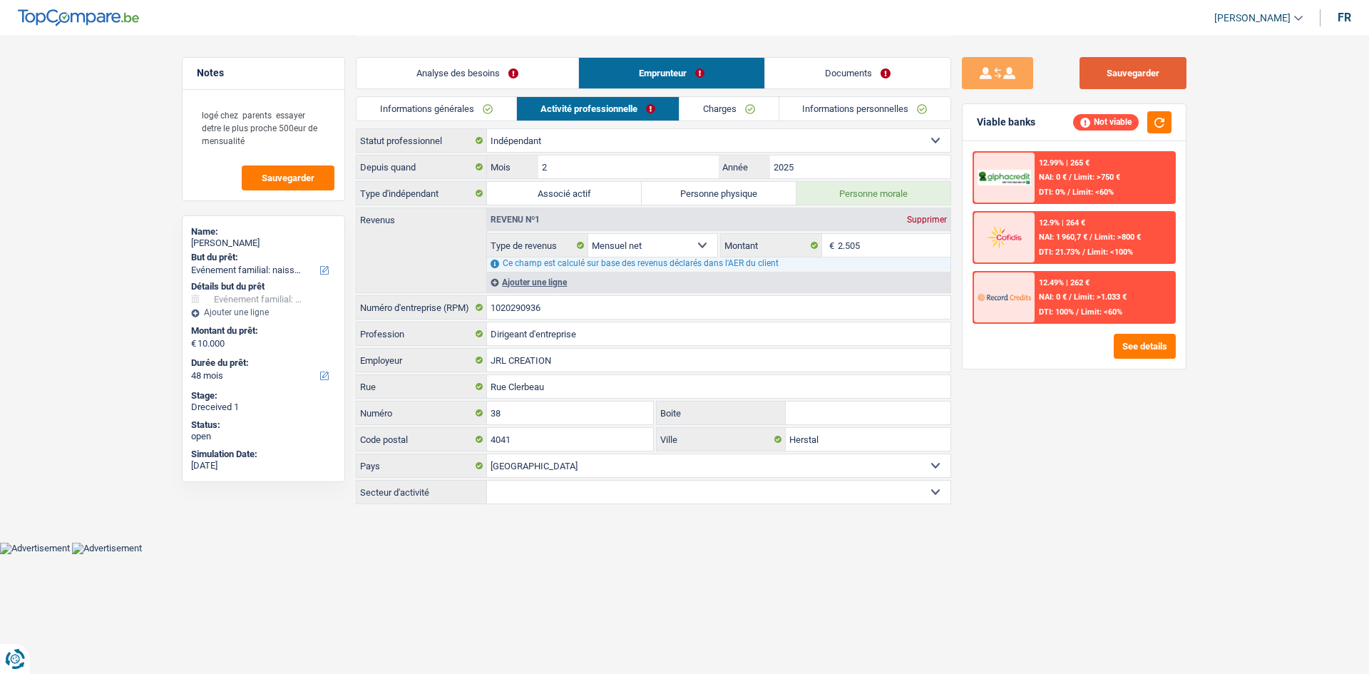
drag, startPoint x: 1124, startPoint y: 72, endPoint x: 1020, endPoint y: 98, distance: 107.4
click at [1123, 71] on button "Sauvegarder" at bounding box center [1132, 73] width 107 height 32
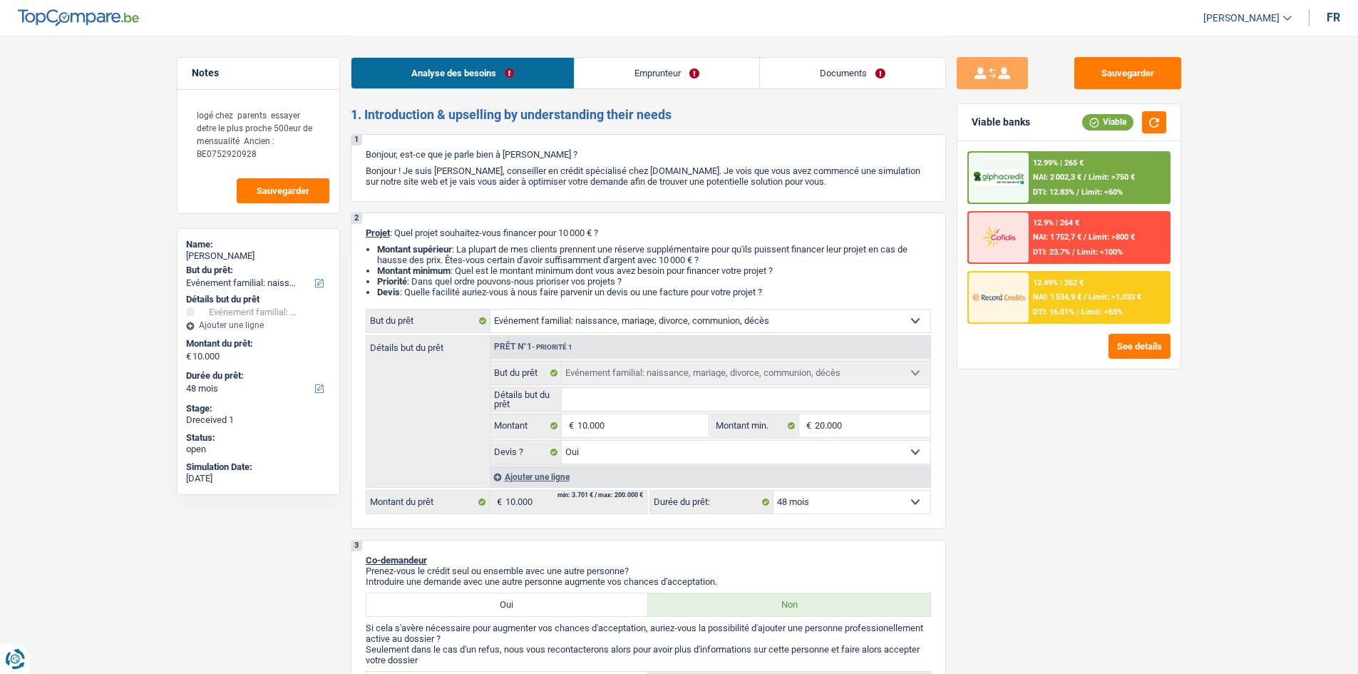
select select "familyEvent"
select select "48"
select select "familyEvent"
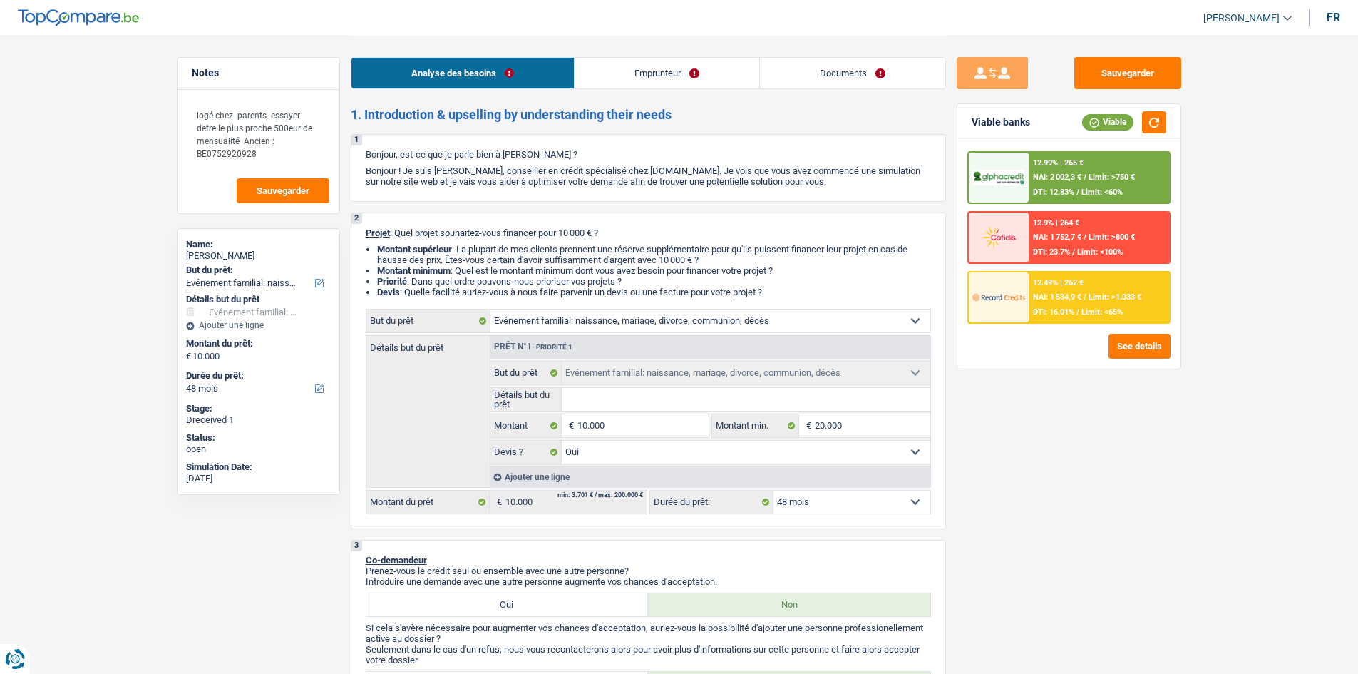
select select "yes"
select select "48"
select select "independent"
select select "netSalary"
select select "liveWithParents"
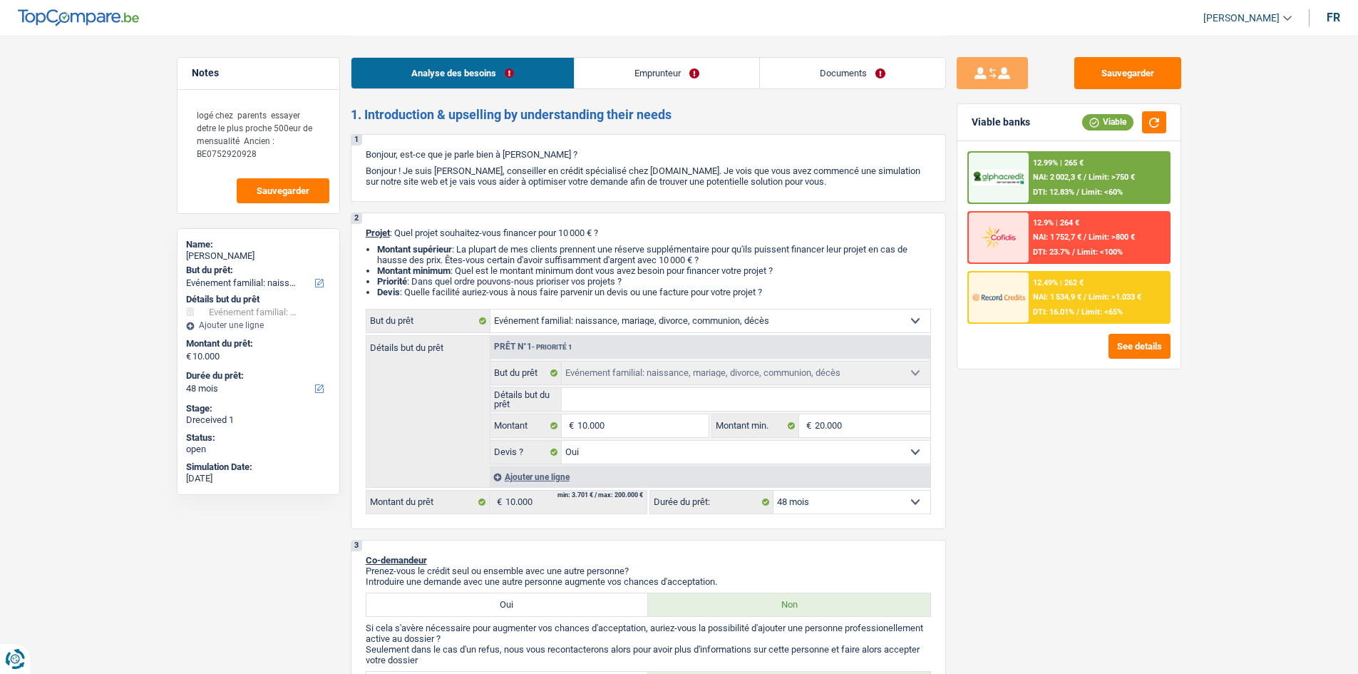
select select "cardOrCredit"
select select "familyEvent"
select select "yes"
select select "48"
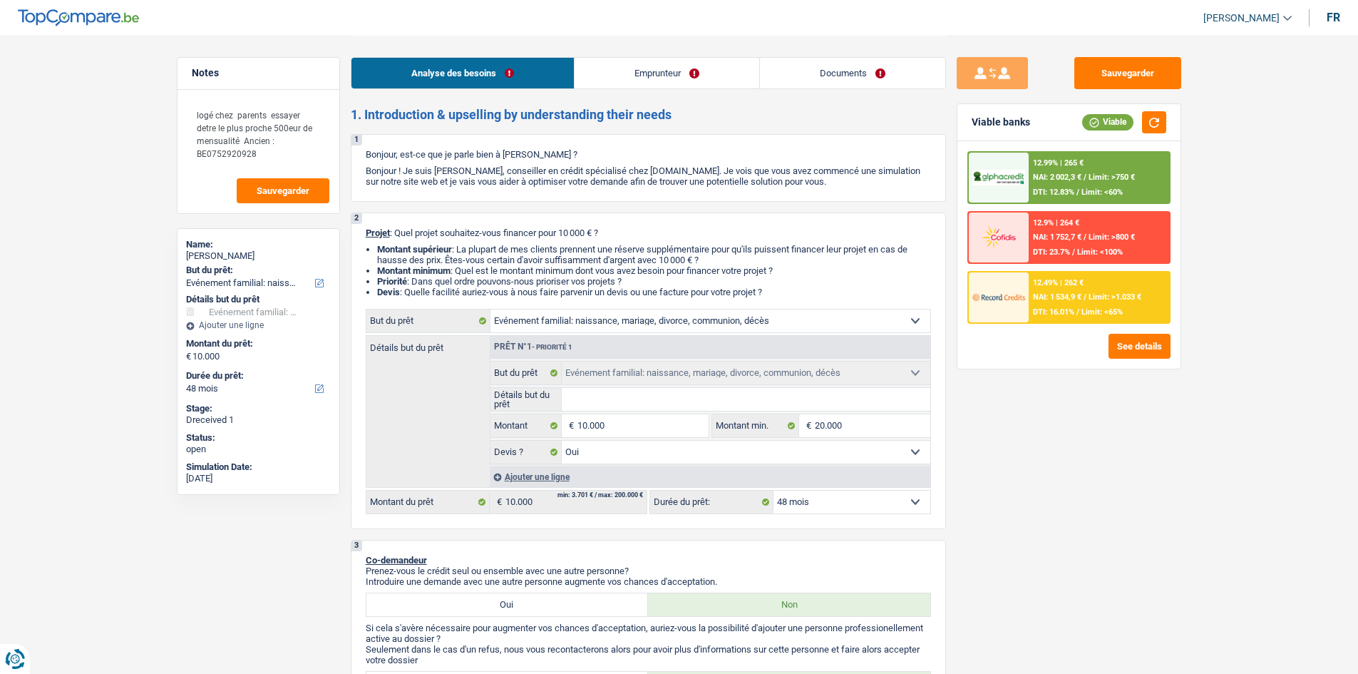
select select "32"
select select "single"
click at [616, 71] on link "Emprunteur" at bounding box center [667, 73] width 185 height 31
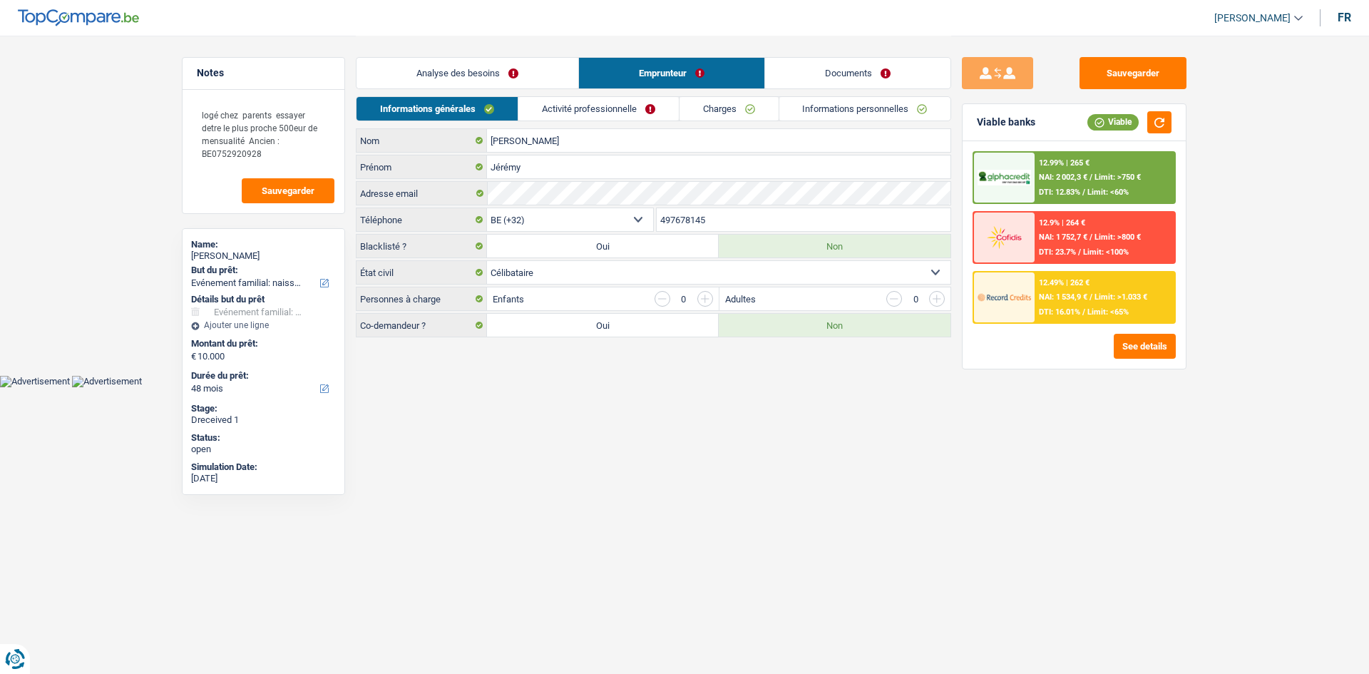
click at [614, 113] on link "Activité professionnelle" at bounding box center [598, 109] width 160 height 24
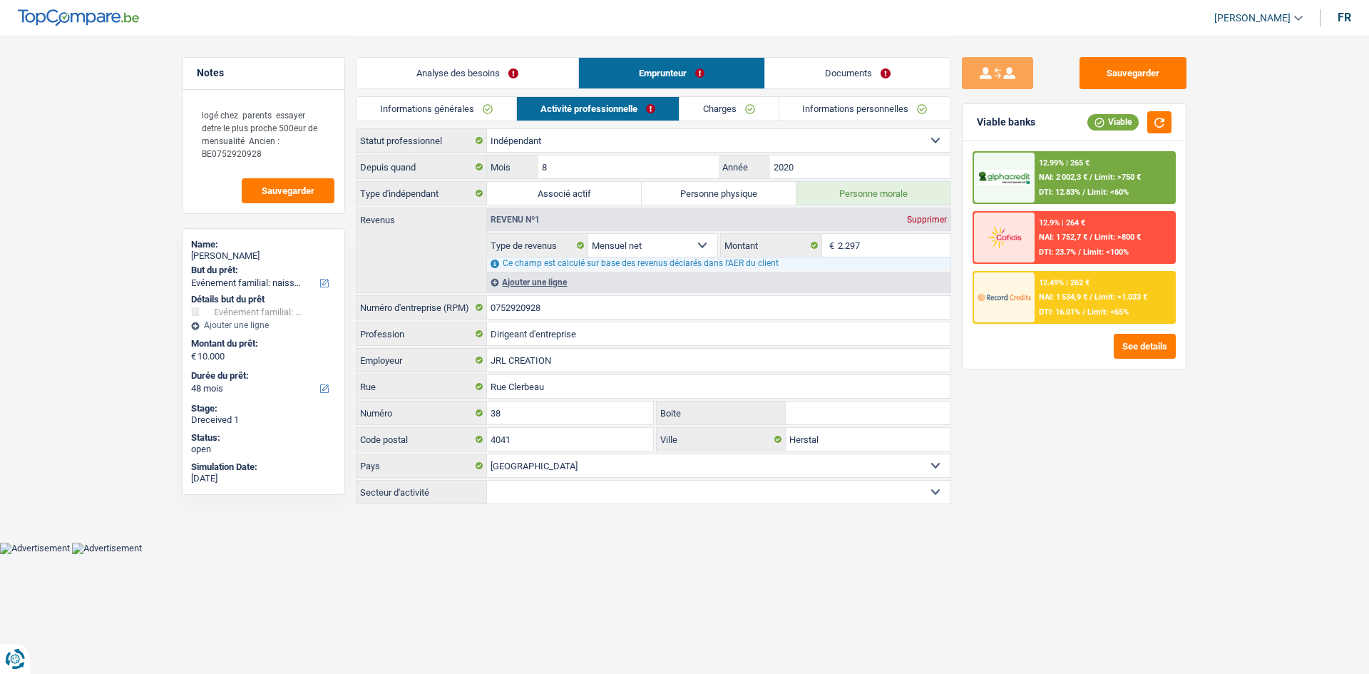
click at [455, 98] on link "Informations générales" at bounding box center [436, 109] width 160 height 24
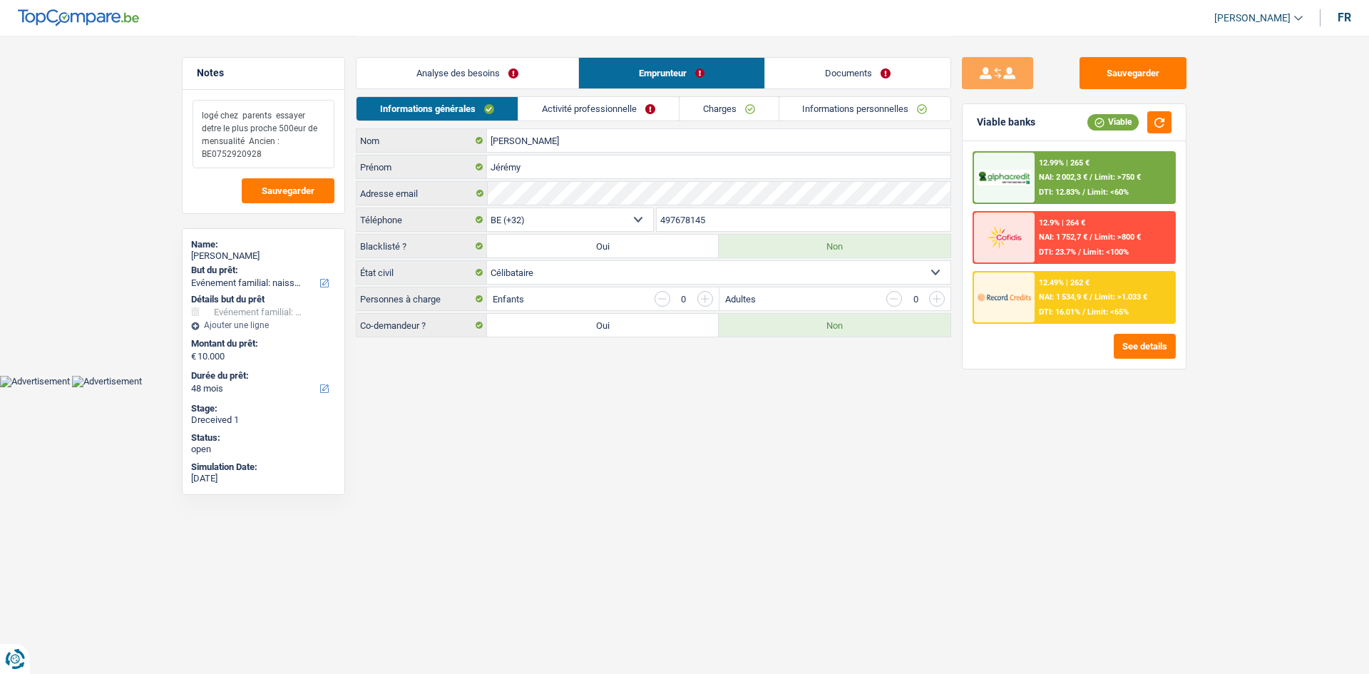
click at [252, 150] on textarea "logé chez parents essayer detre le plus proche 500eur de mensualité Ancien : BE…" at bounding box center [263, 134] width 142 height 68
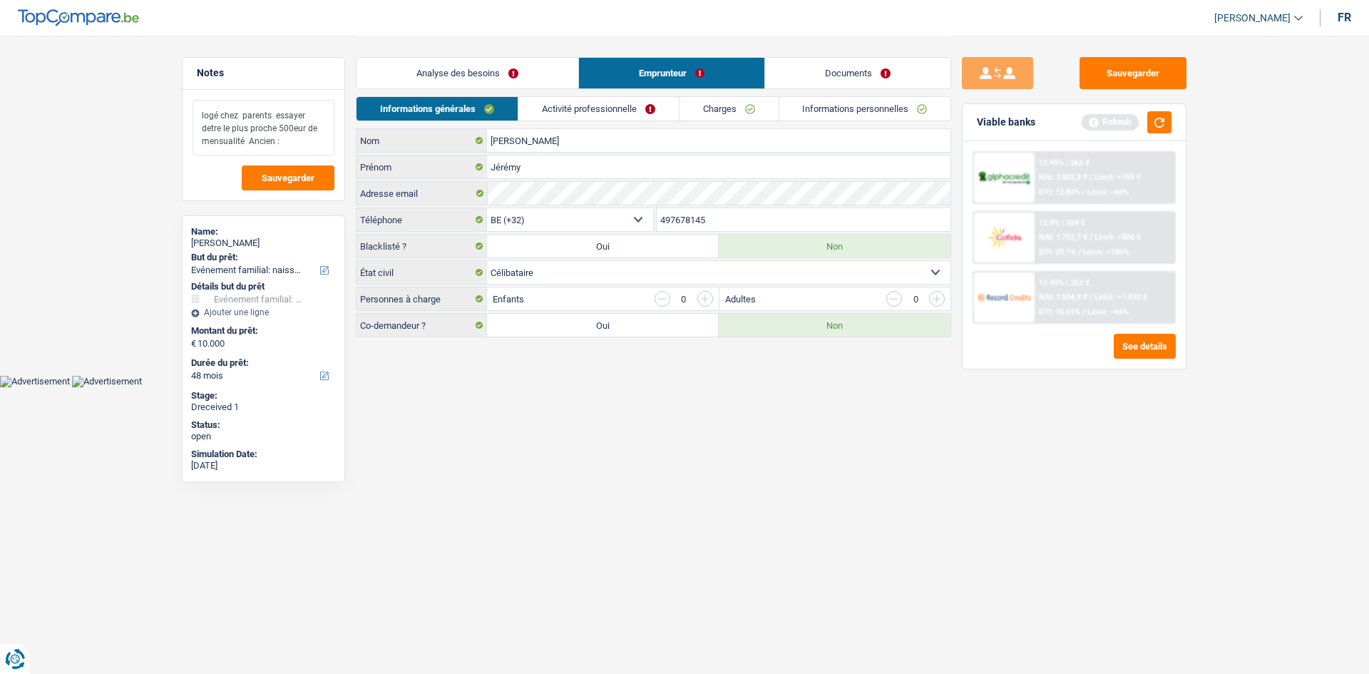
type textarea "logé chez parents essayer detre le plus proche 500eur de mensualité Ancien :"
click at [657, 103] on link "Activité professionnelle" at bounding box center [598, 109] width 160 height 24
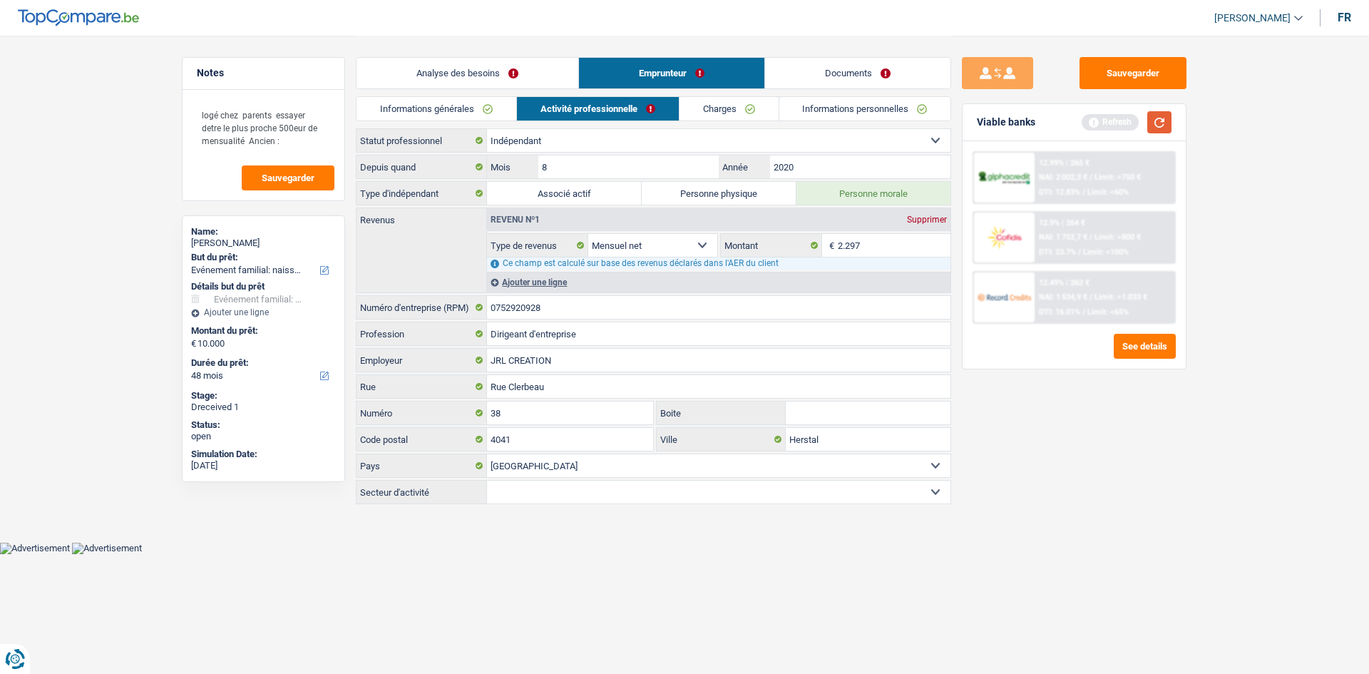
click at [1157, 117] on button "button" at bounding box center [1159, 122] width 24 height 22
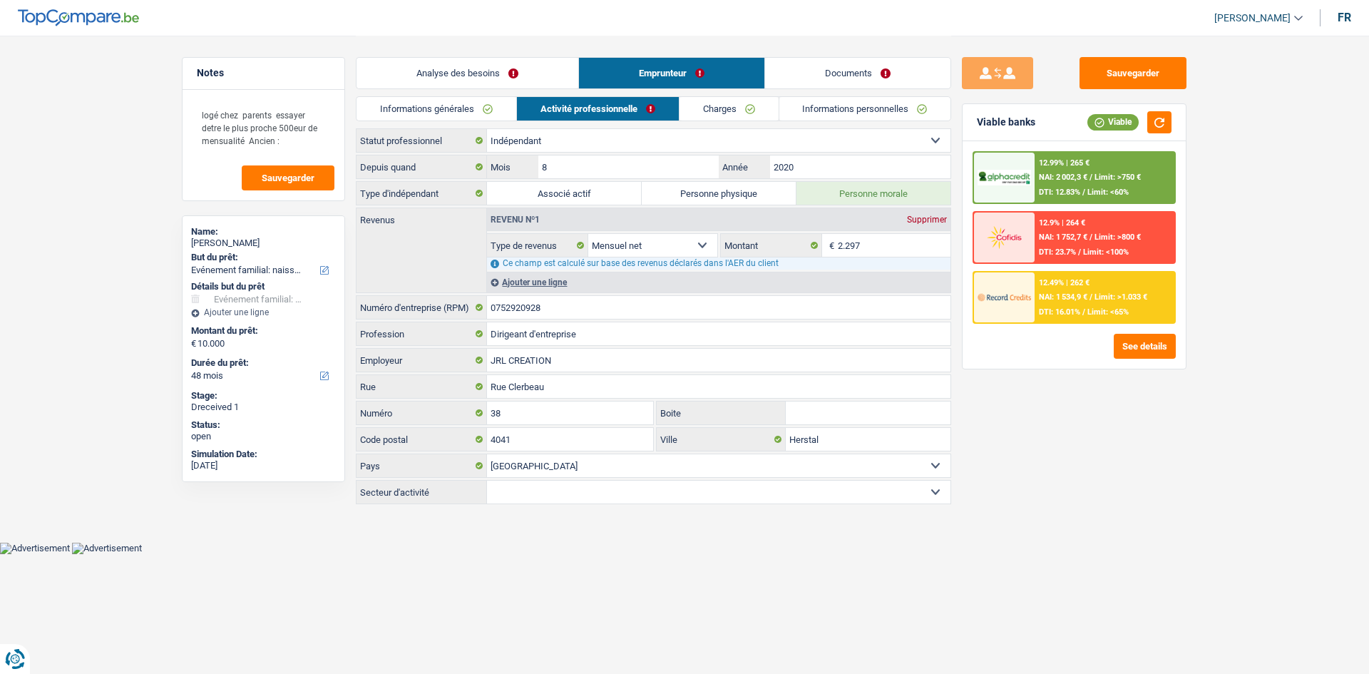
click at [1080, 101] on div "Sauvegarder Viable banks Viable 12.99% | 265 € NAI: 2 002,3 € / Limit: >750 € D…" at bounding box center [1074, 354] width 246 height 594
click at [1089, 90] on div "Sauvegarder Viable banks Viable 12.99% | 265 € NAI: 2 002,3 € / Limit: >750 € D…" at bounding box center [1074, 354] width 246 height 594
click at [1139, 59] on button "Sauvegarder" at bounding box center [1132, 73] width 107 height 32
